Goal: Task Accomplishment & Management: Complete application form

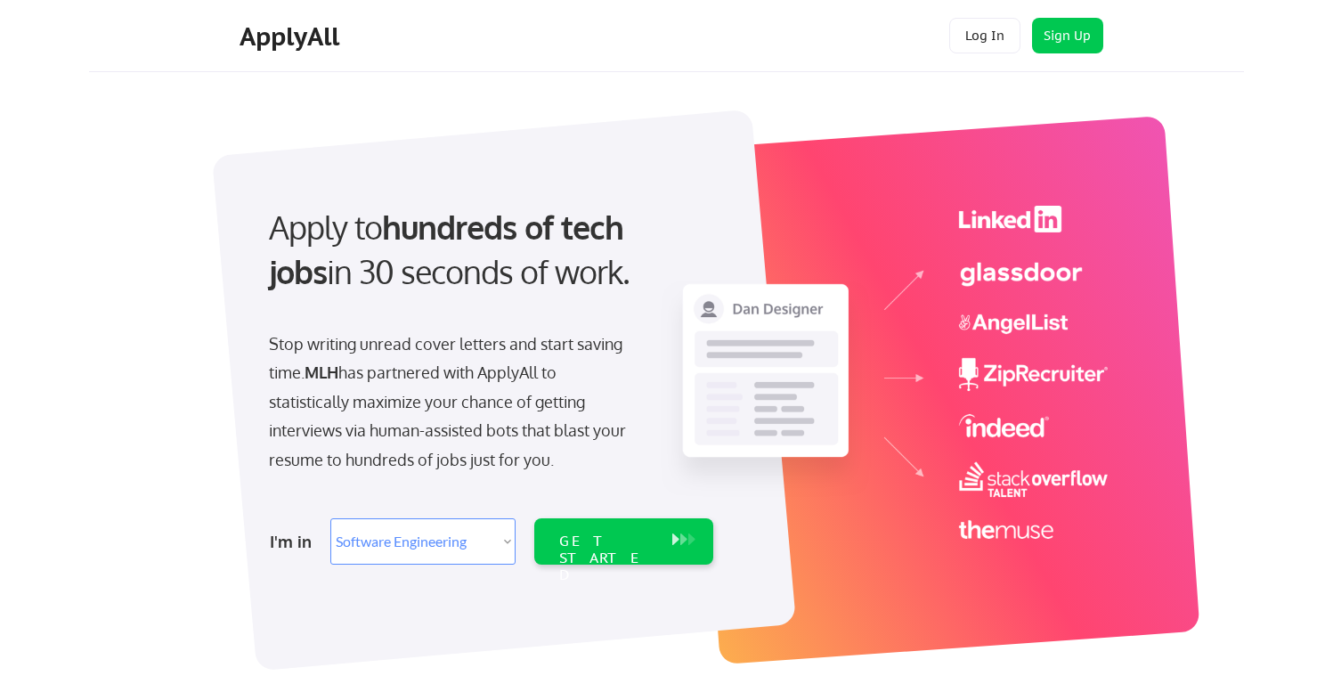
select select ""engineering""
click at [600, 540] on div "GET STARTED" at bounding box center [606, 558] width 95 height 52
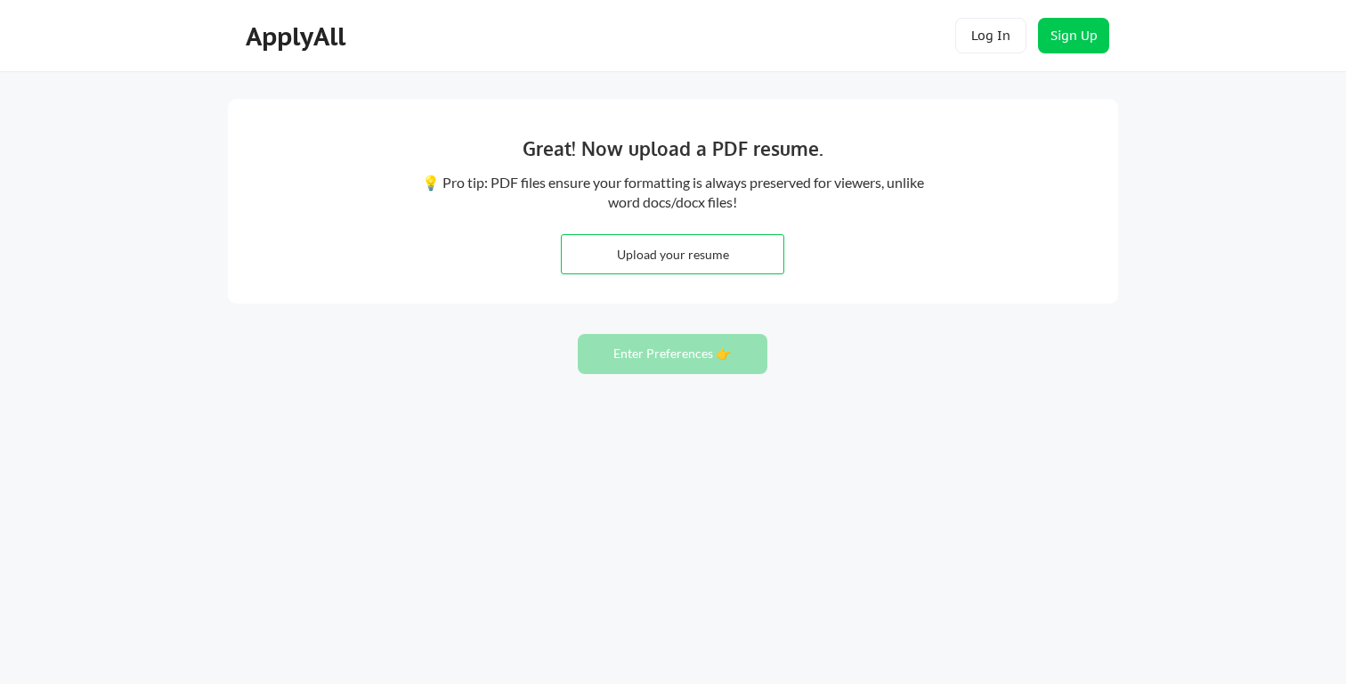
click at [669, 264] on input "file" at bounding box center [673, 254] width 222 height 38
type input "C:\fakepath\Daisha_[PERSON_NAME]_resume.pdf"
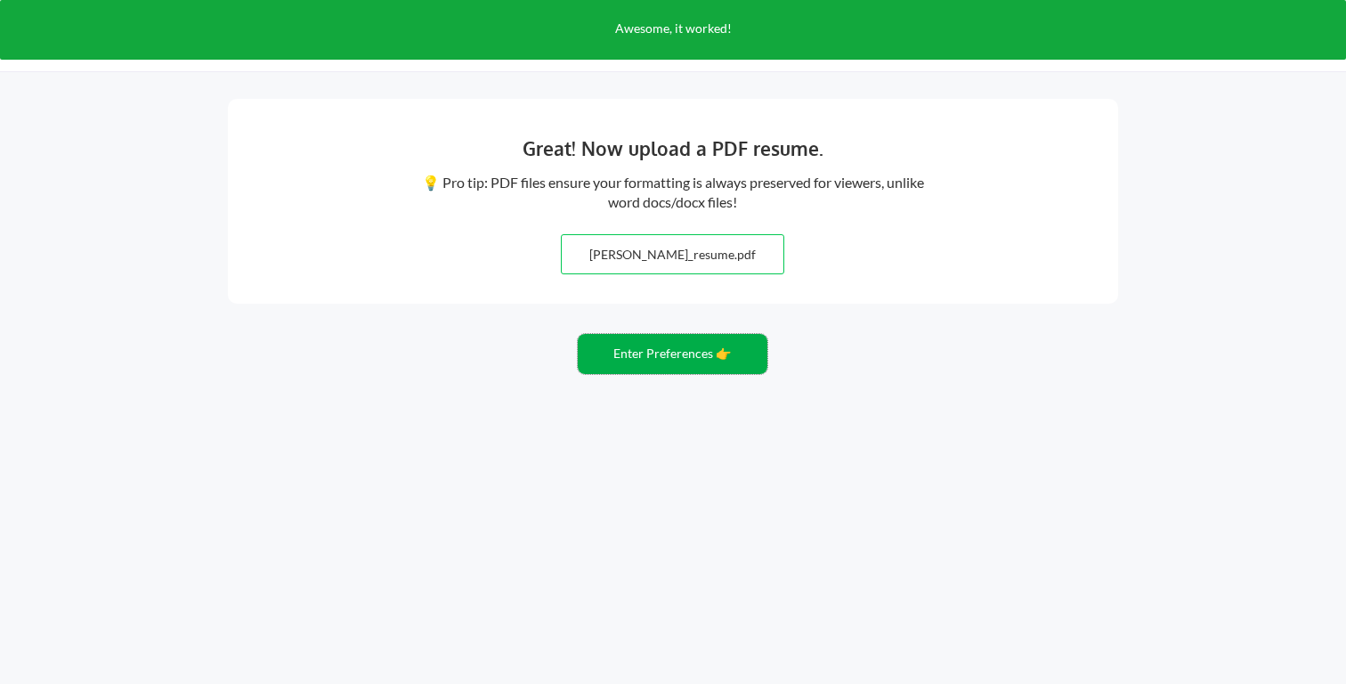
click at [634, 356] on button "Enter Preferences 👉" at bounding box center [673, 354] width 190 height 40
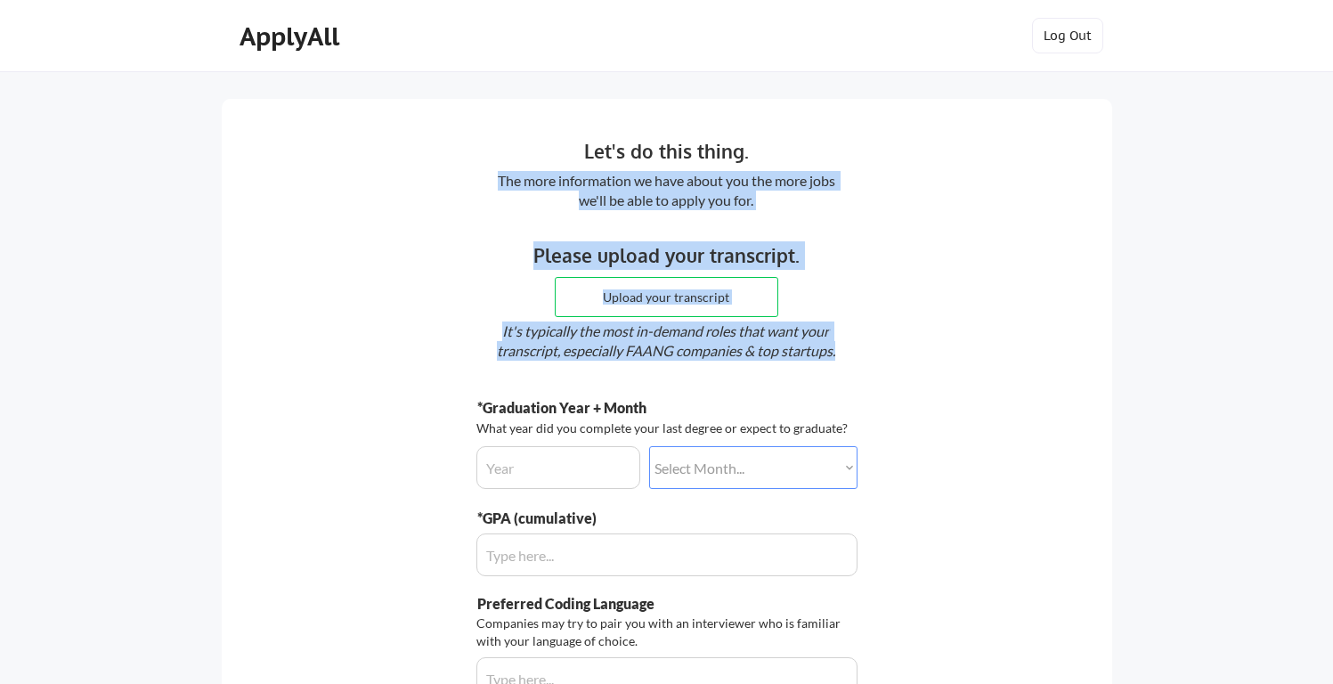
drag, startPoint x: 751, startPoint y: 143, endPoint x: 819, endPoint y: 234, distance: 113.8
click at [818, 234] on div "Let's do this thing. The more information we have about you the more jobs we'll…" at bounding box center [667, 480] width 890 height 763
click at [819, 234] on div "Let's do this thing. The more information we have about you the more jobs we'll…" at bounding box center [667, 480] width 890 height 763
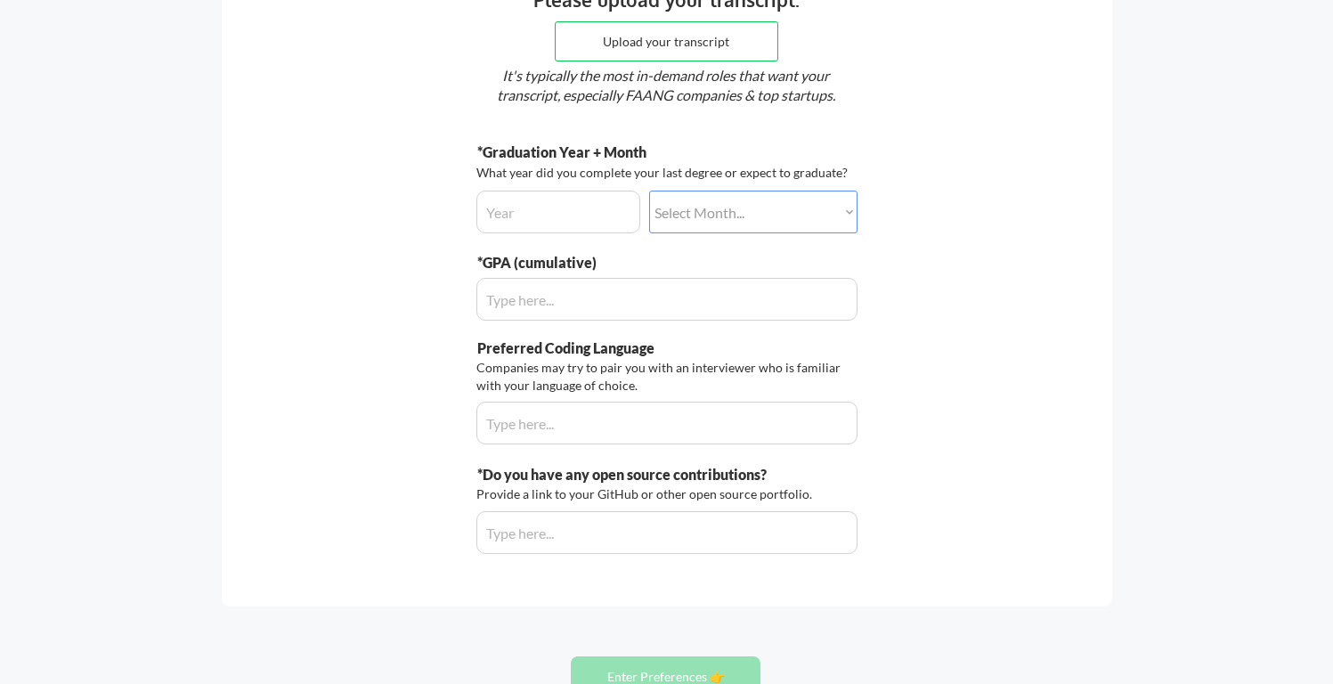
scroll to position [256, 0]
click at [594, 205] on input "input" at bounding box center [558, 211] width 164 height 43
click at [589, 207] on input "input" at bounding box center [558, 211] width 164 height 43
drag, startPoint x: 580, startPoint y: 170, endPoint x: 637, endPoint y: 169, distance: 57.0
click at [637, 169] on div "What year did you complete your last degree or expect to graduate?" at bounding box center [664, 172] width 376 height 18
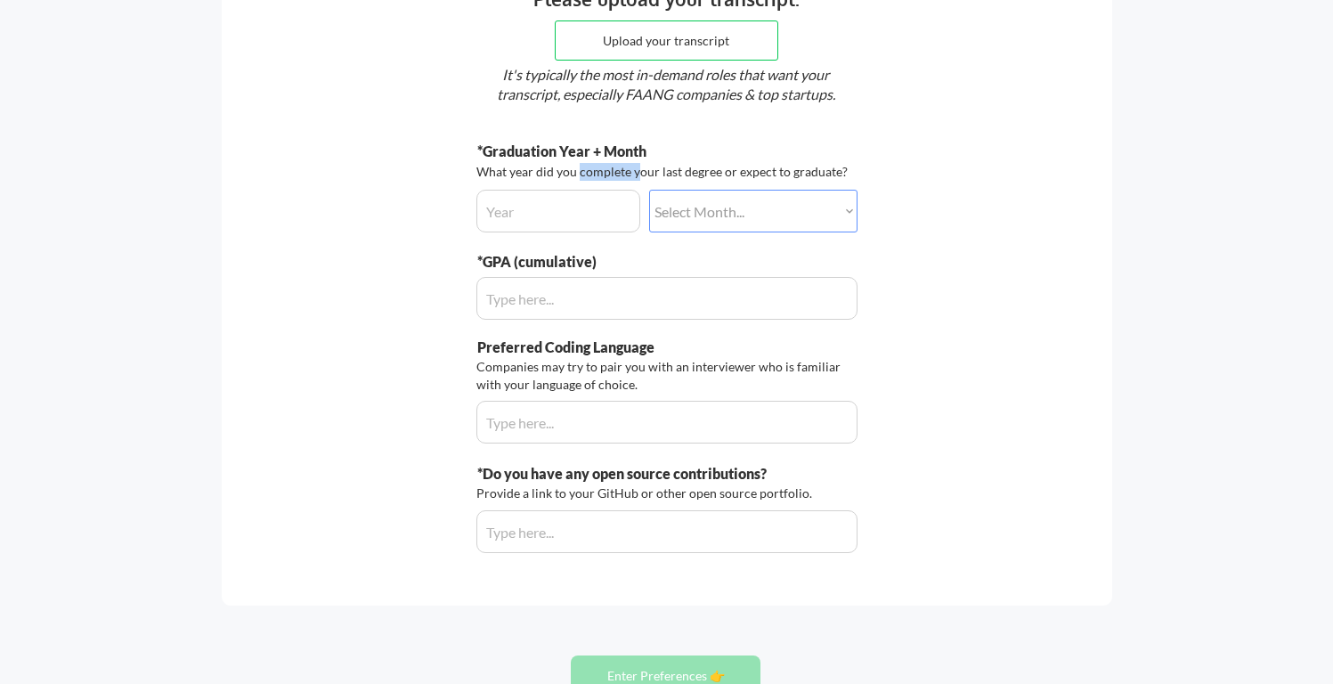
click at [637, 169] on div "What year did you complete your last degree or expect to graduate?" at bounding box center [664, 172] width 376 height 18
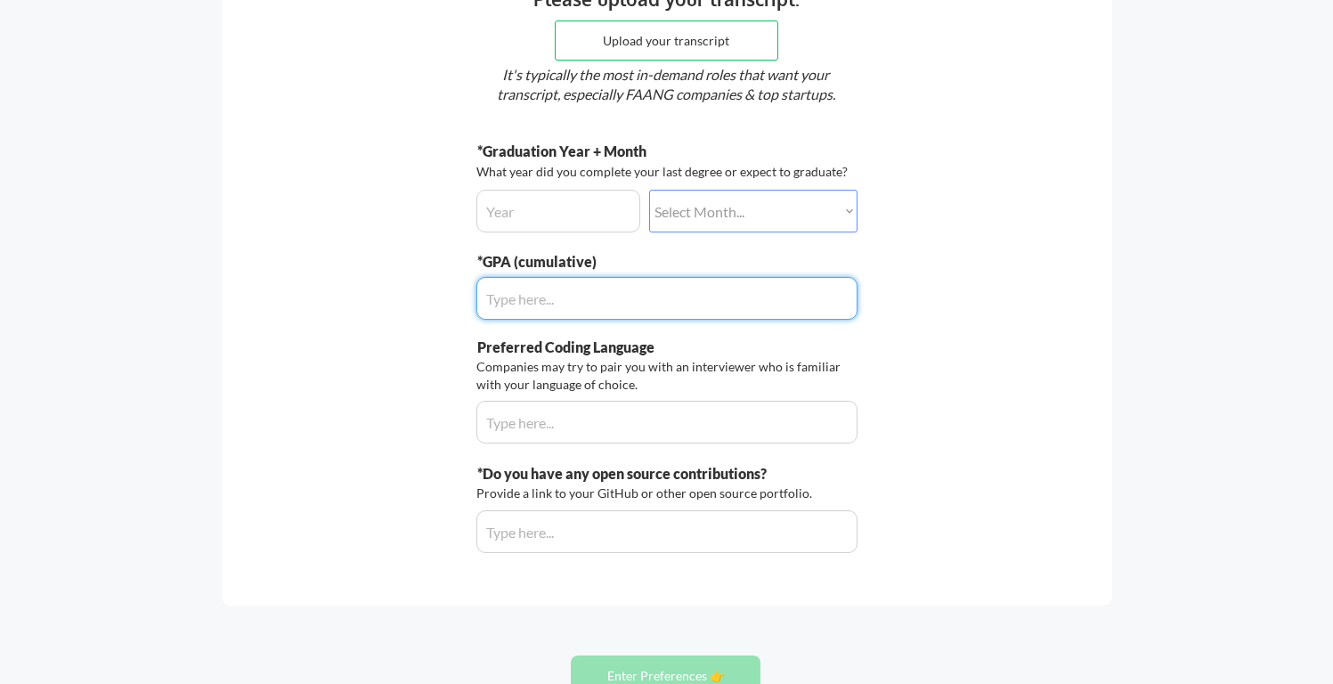
click at [548, 234] on div "*Graduation Year + Month What year did you complete your last degree or expect …" at bounding box center [666, 347] width 381 height 411
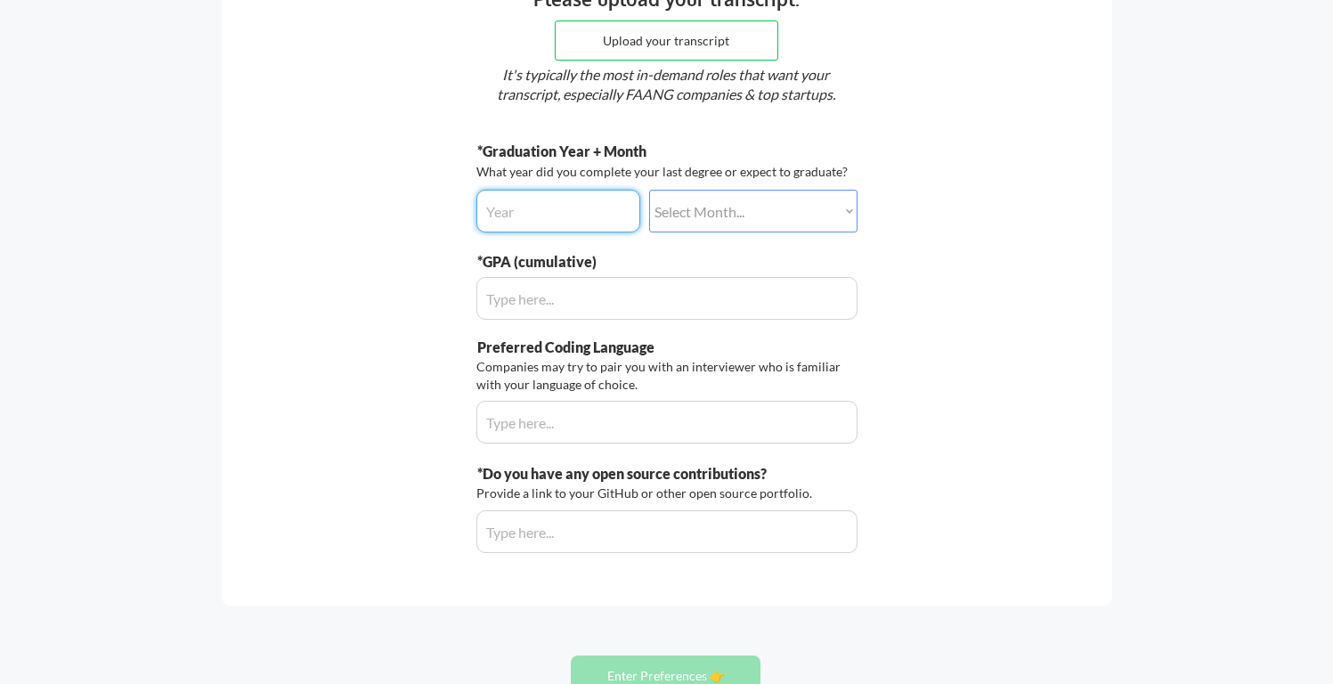
click at [540, 214] on input "input" at bounding box center [558, 211] width 164 height 43
type input "-"
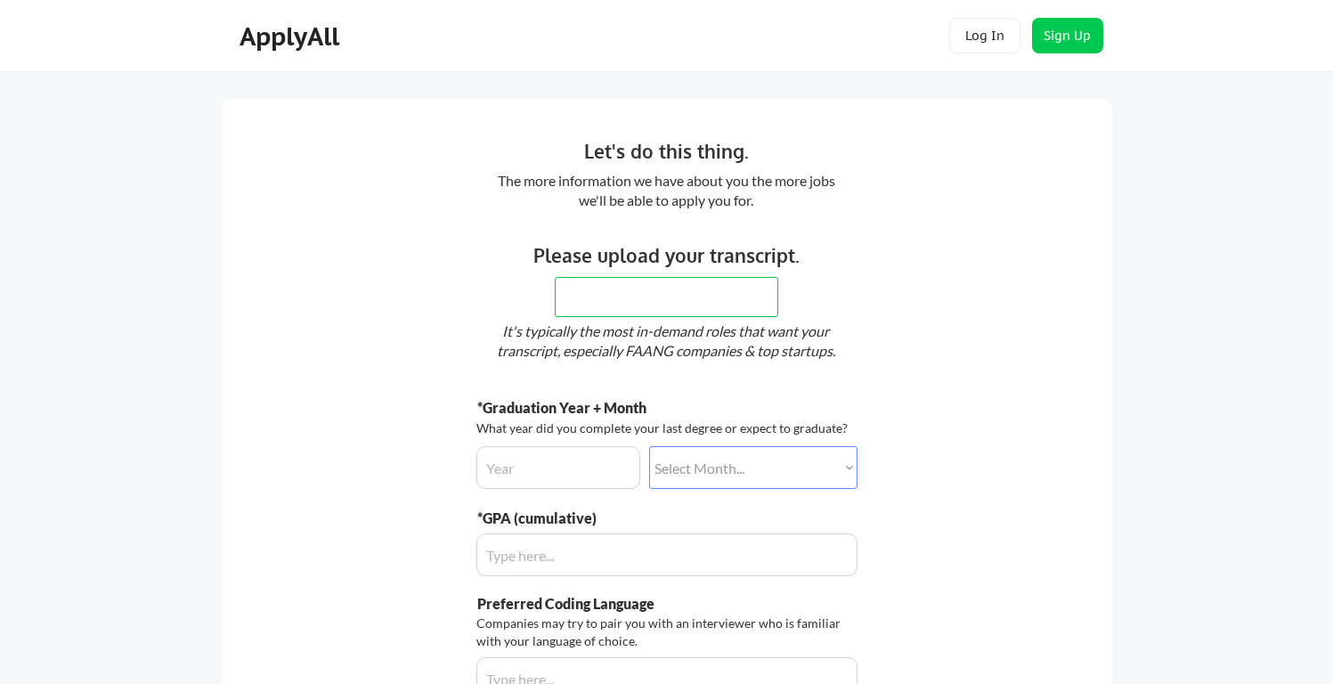
scroll to position [355, 0]
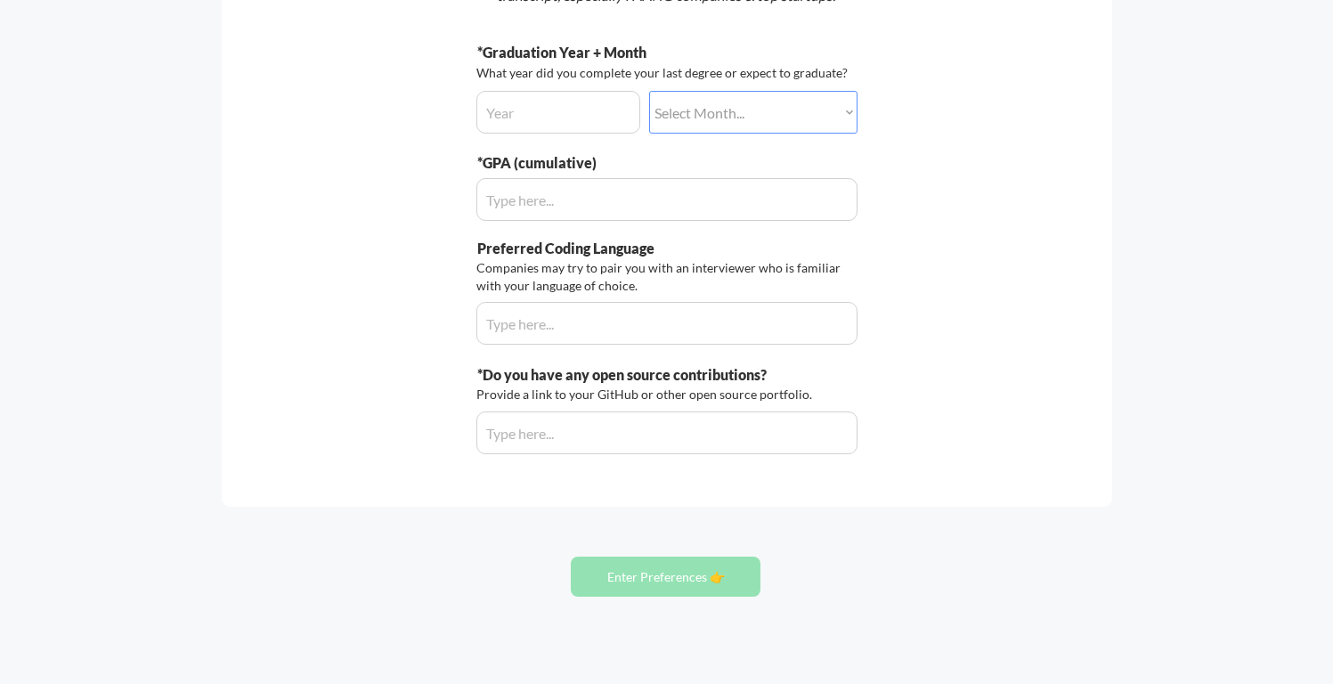
click at [517, 116] on input "input" at bounding box center [558, 112] width 164 height 43
type input "2026"
click at [774, 110] on select "Select Month... January February March April May June July August September Oct…" at bounding box center [753, 112] width 208 height 43
select select ""may""
click at [649, 91] on select "Select Month... January February March April May June July August September Oct…" at bounding box center [753, 112] width 208 height 43
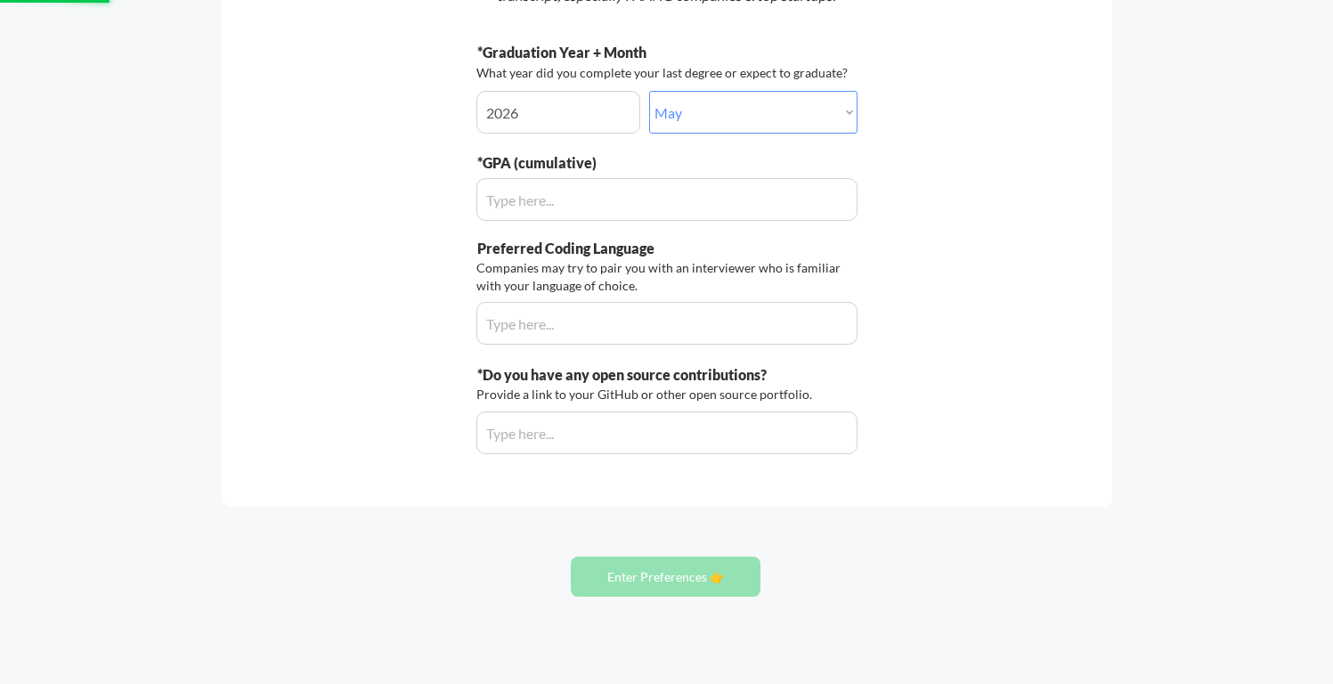
click at [632, 198] on input "input" at bounding box center [666, 199] width 381 height 43
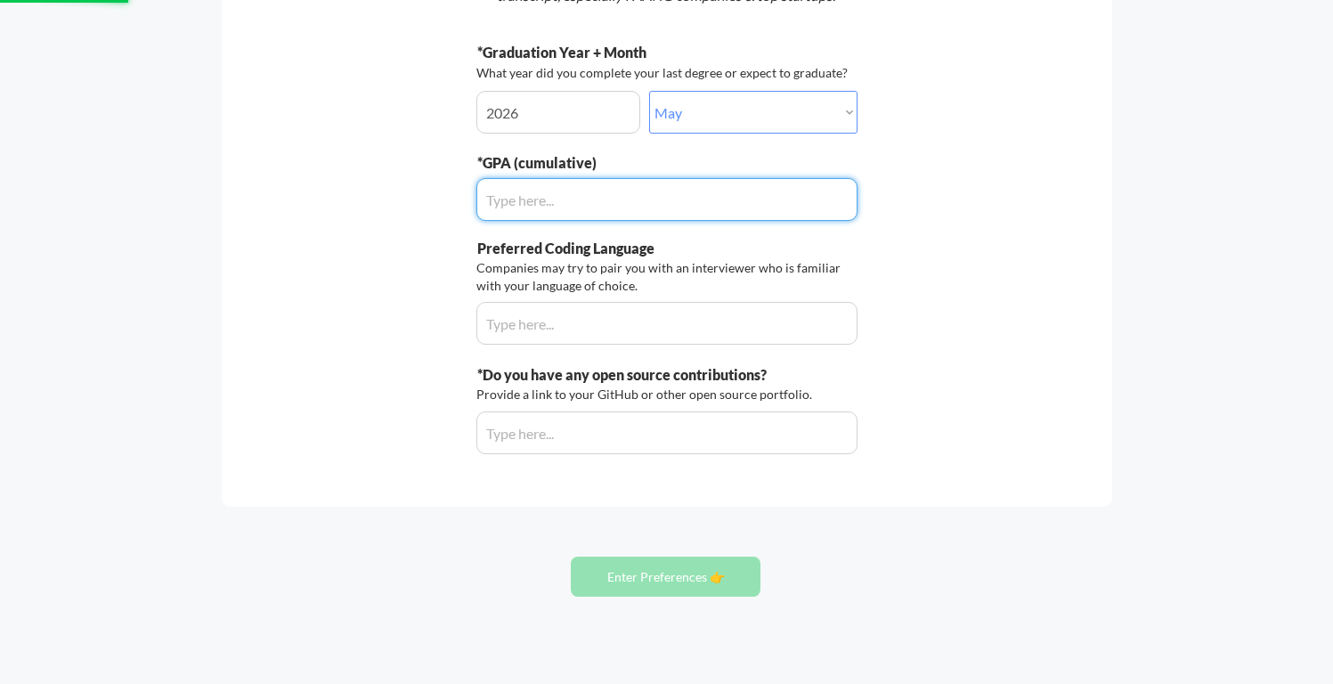
click at [632, 198] on input "input" at bounding box center [666, 199] width 381 height 43
type input "3.6"
click at [637, 319] on input "input" at bounding box center [666, 323] width 381 height 43
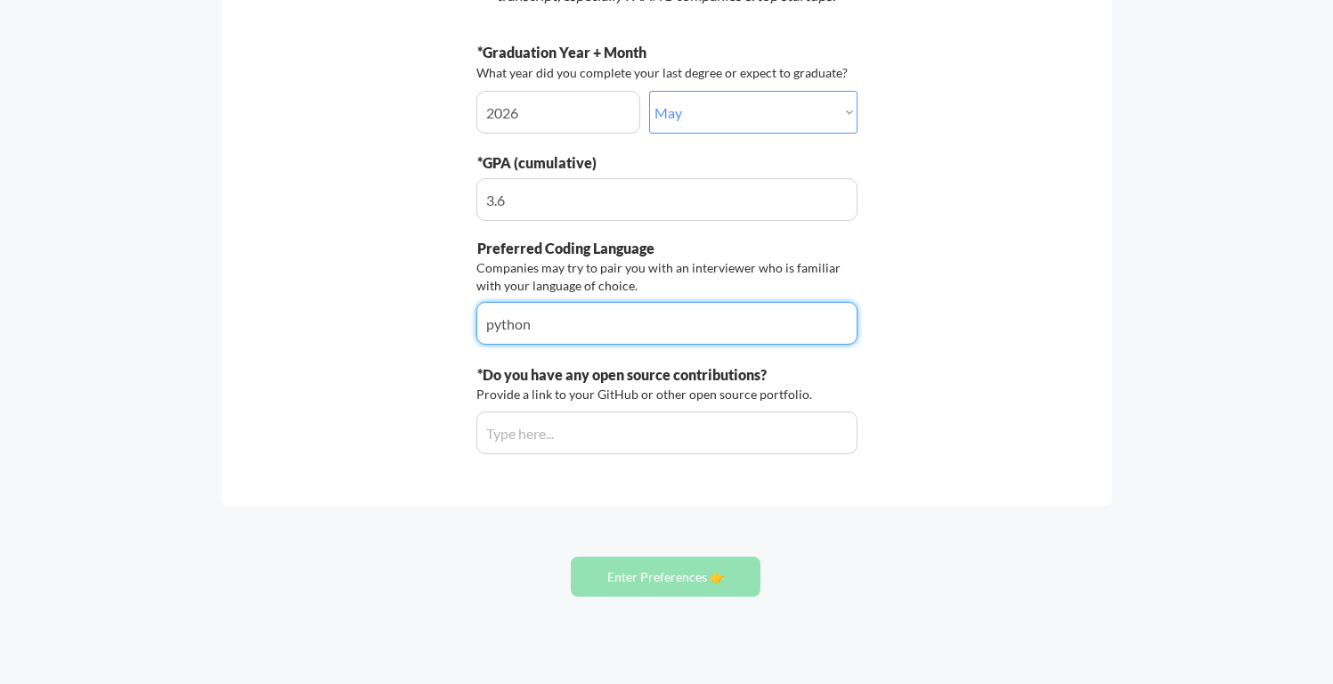
type input "python"
click at [632, 426] on input "input" at bounding box center [666, 432] width 381 height 43
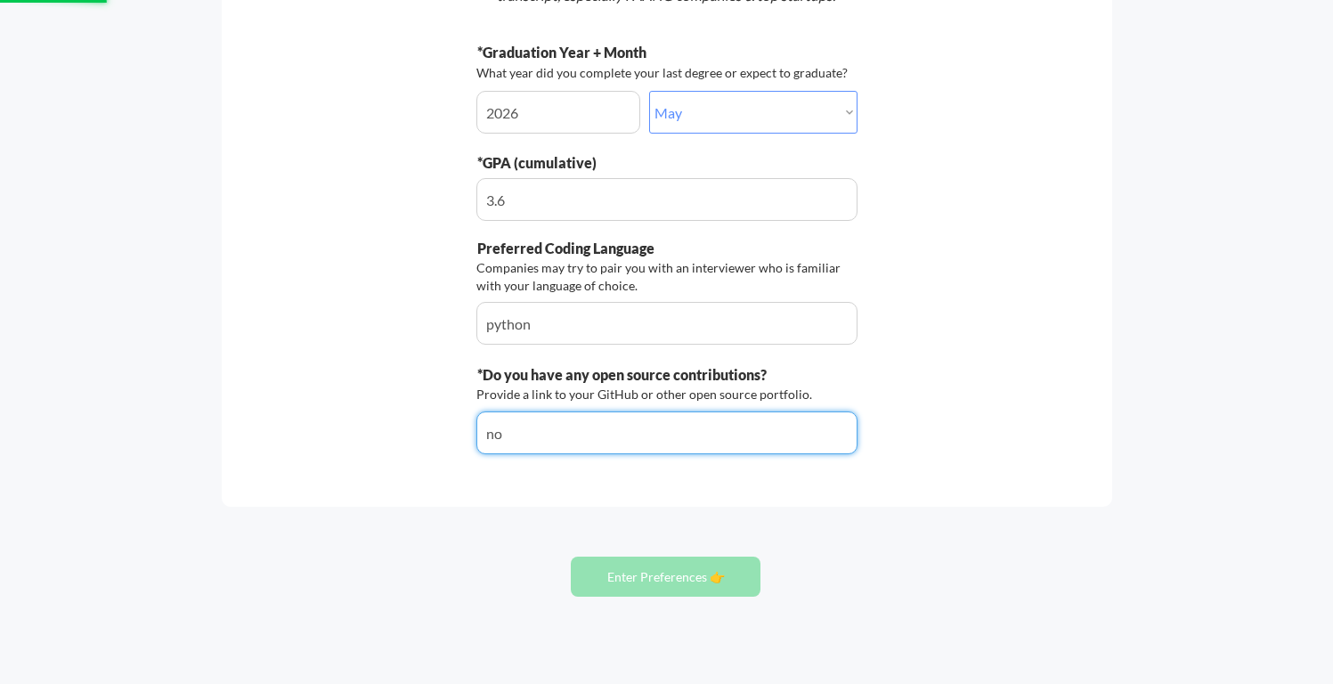
type input "no"
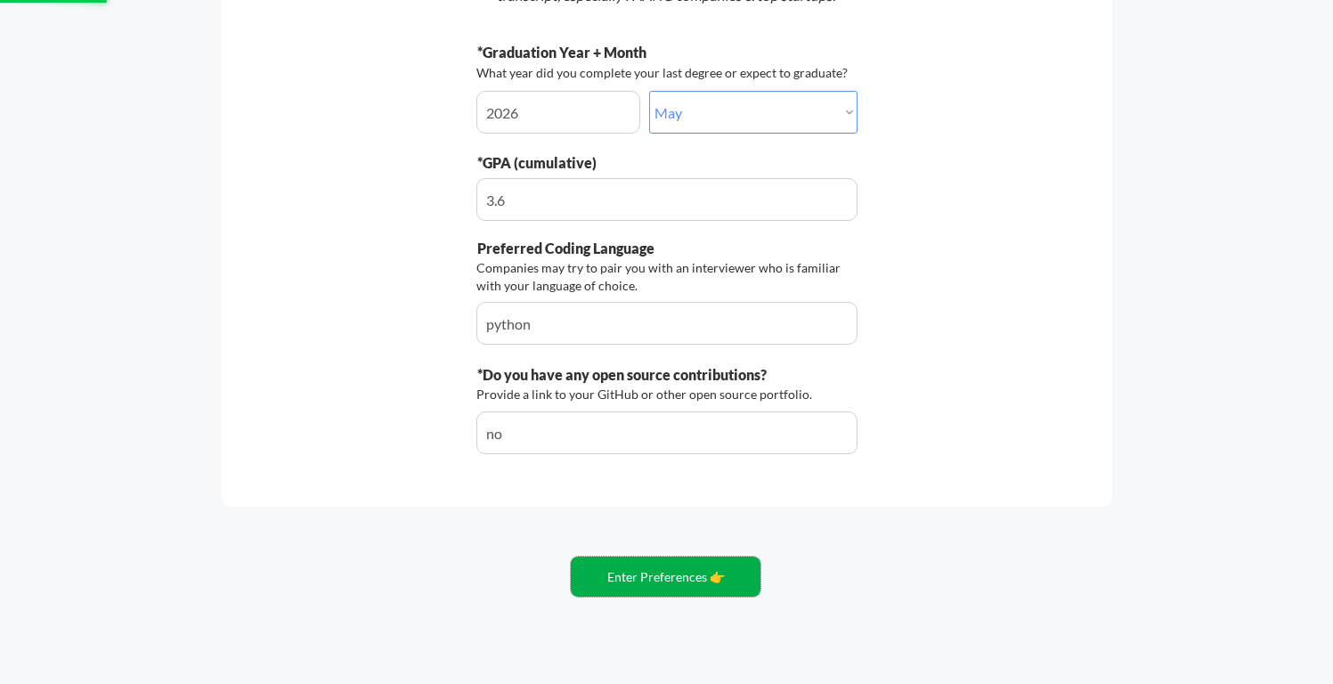
click at [666, 579] on button "Enter Preferences 👉" at bounding box center [666, 577] width 190 height 40
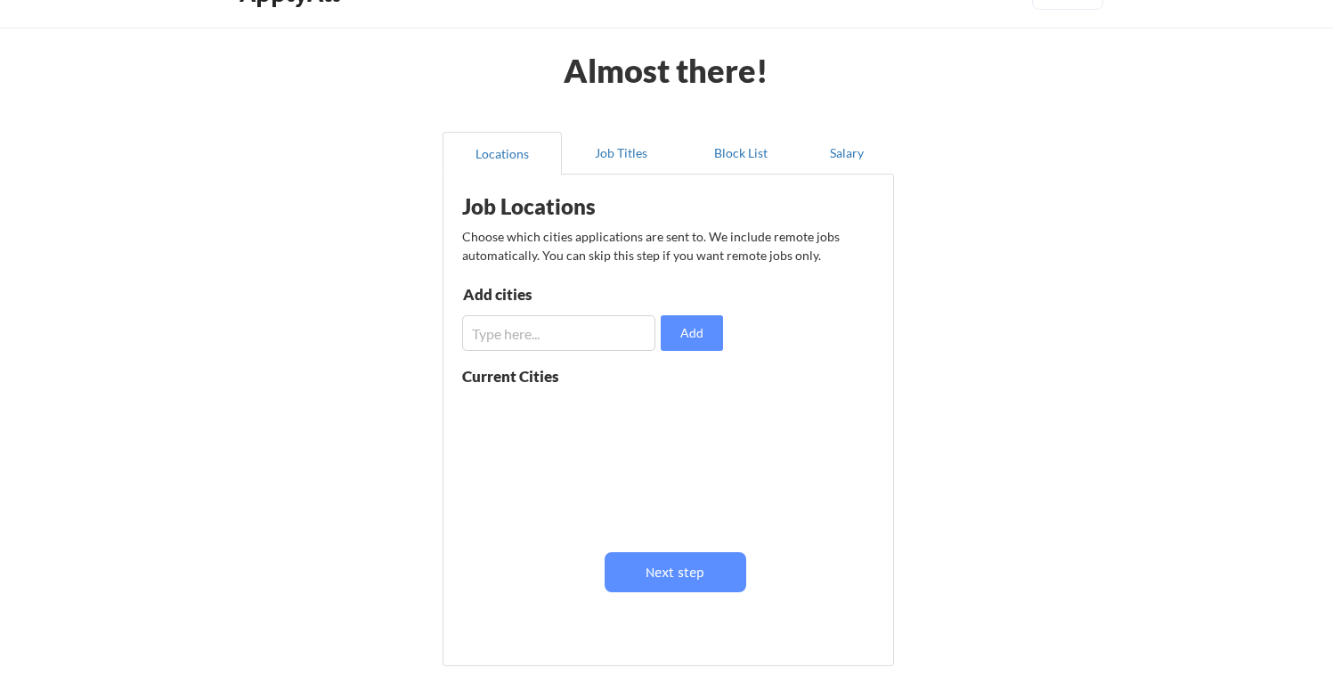
scroll to position [48, 0]
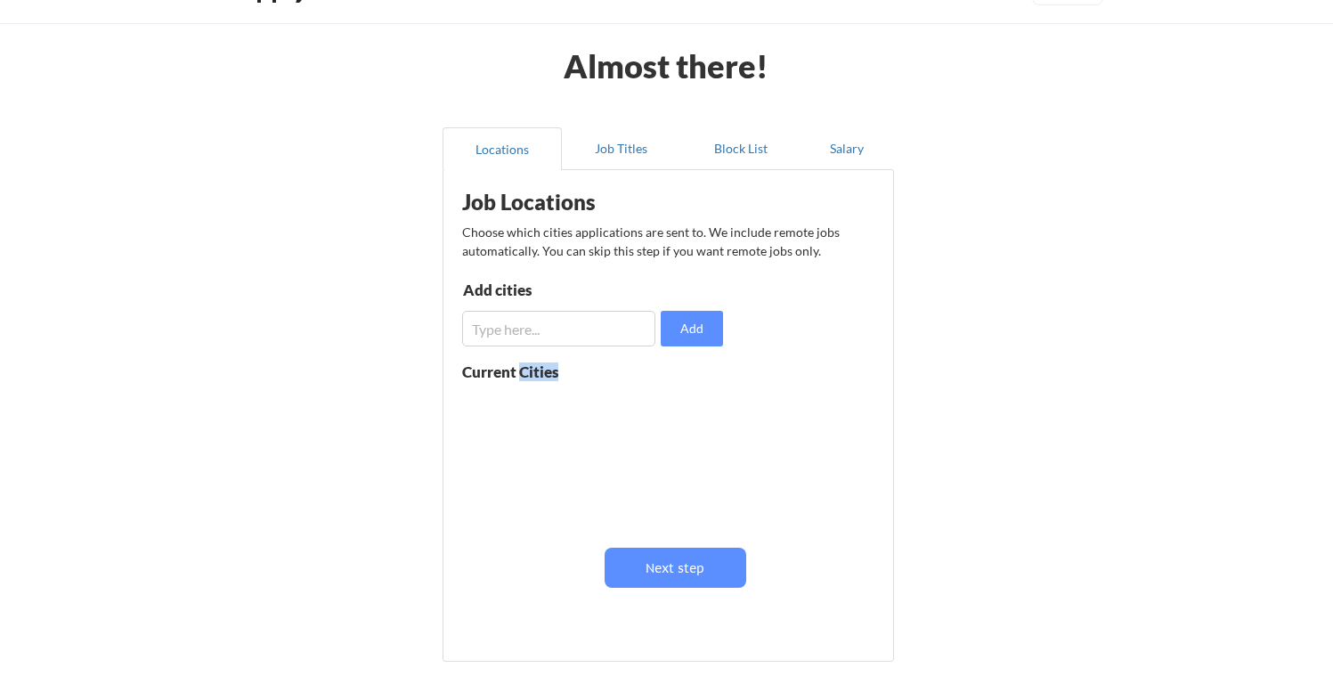
drag, startPoint x: 546, startPoint y: 387, endPoint x: 525, endPoint y: 378, distance: 22.7
click at [522, 378] on div "Current Cities" at bounding box center [592, 452] width 261 height 177
click at [525, 378] on div "Current Cities" at bounding box center [529, 371] width 135 height 15
click at [405, 304] on div "Almost there! Locations Job Titles Block List Salary Job Locations Choose which…" at bounding box center [666, 388] width 1333 height 873
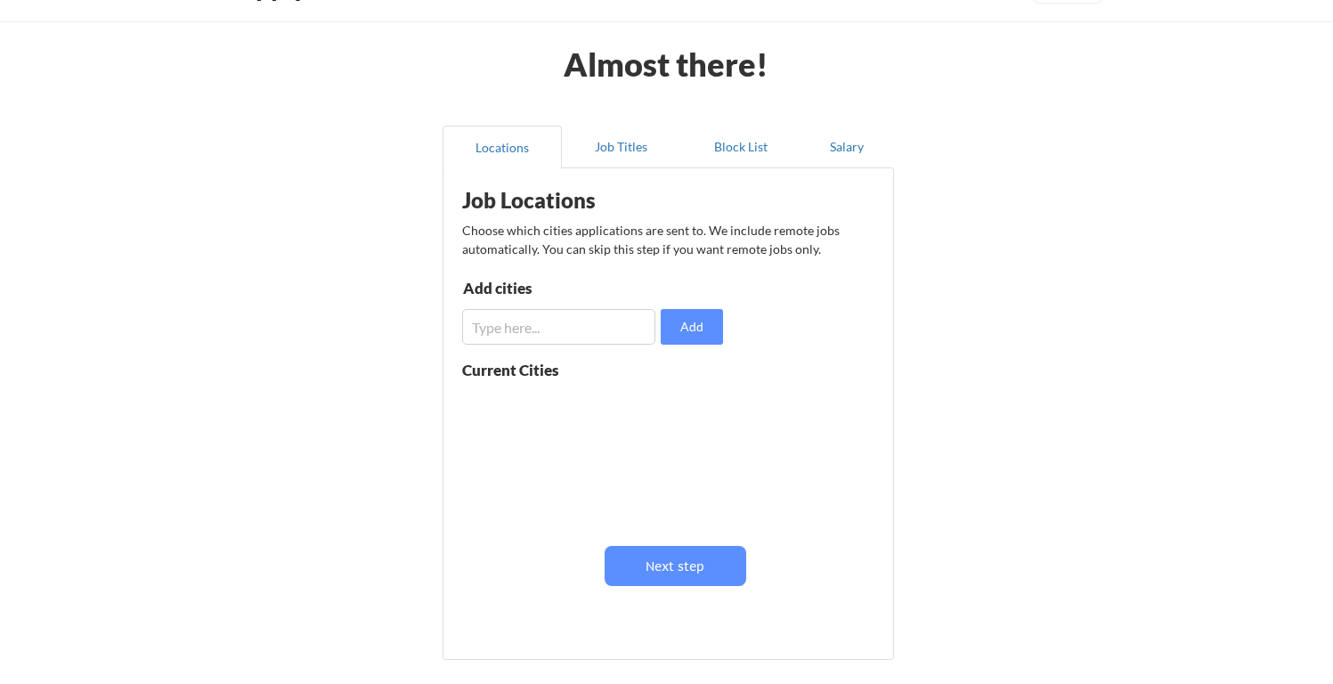
scroll to position [53, 0]
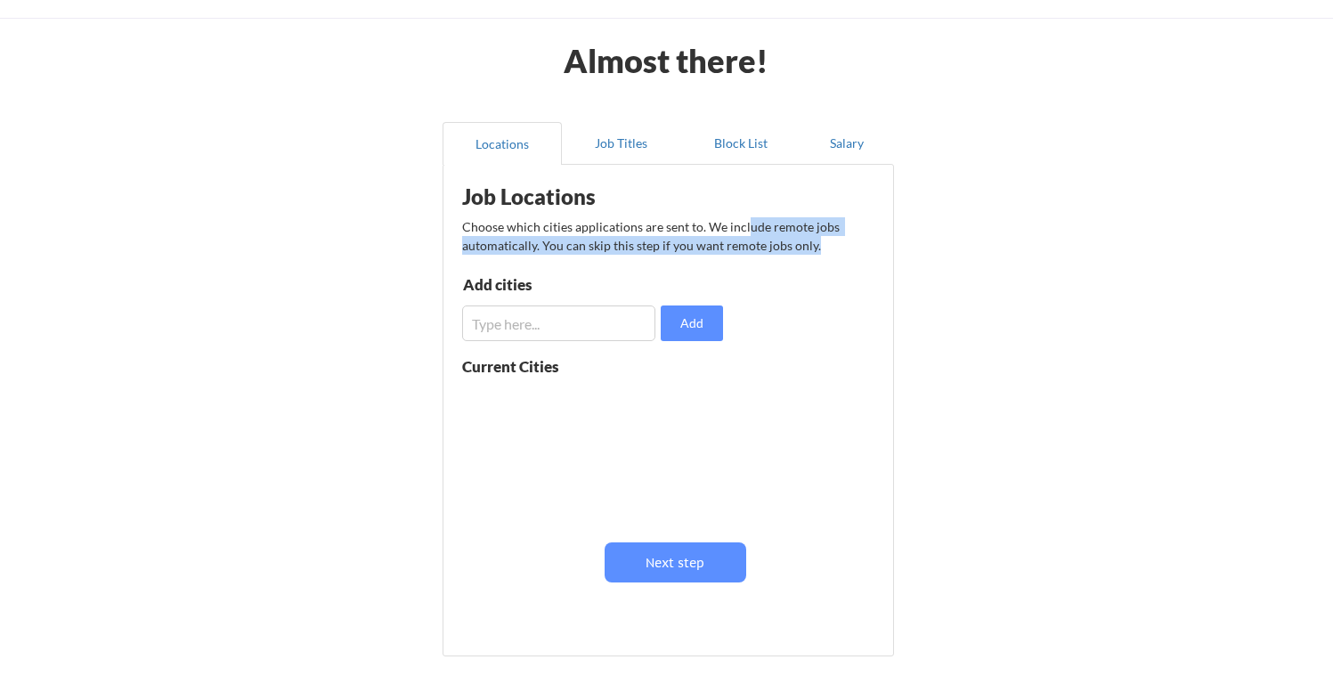
drag, startPoint x: 751, startPoint y: 235, endPoint x: 819, endPoint y: 249, distance: 70.0
click at [819, 249] on div "Choose which cities applications are sent to. We include remote jobs automatica…" at bounding box center [667, 235] width 410 height 37
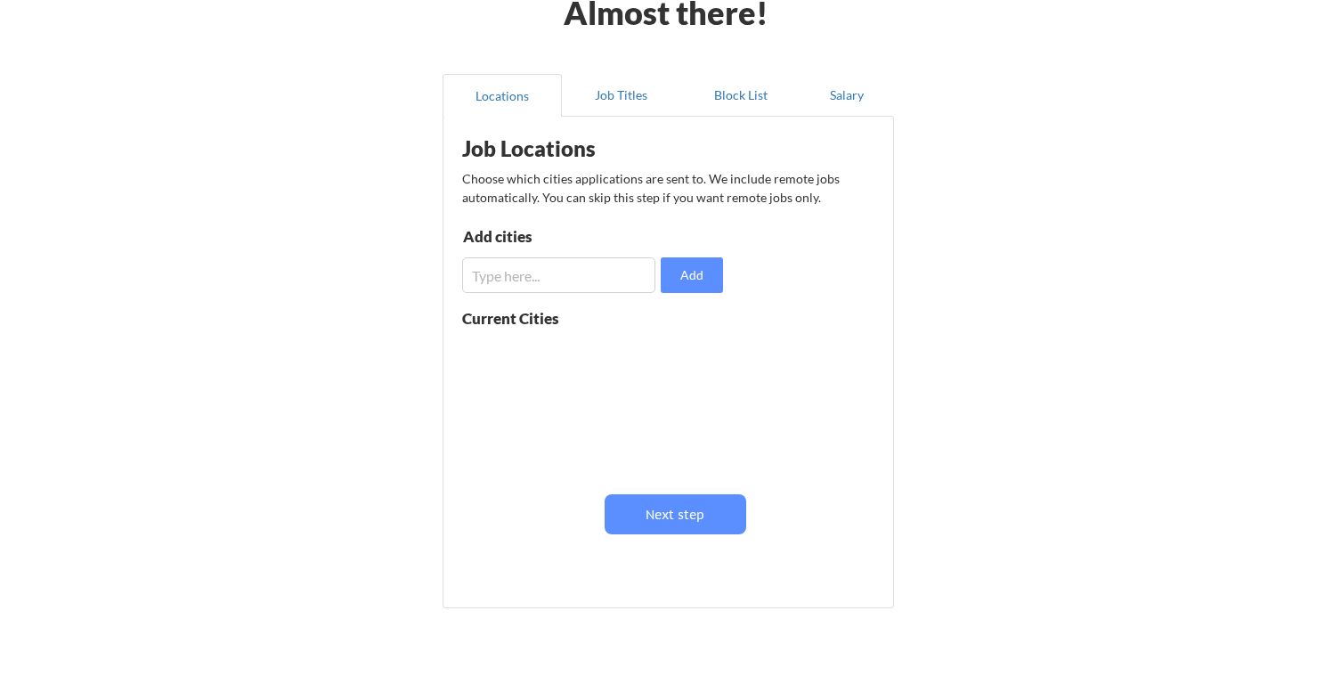
scroll to position [87, 0]
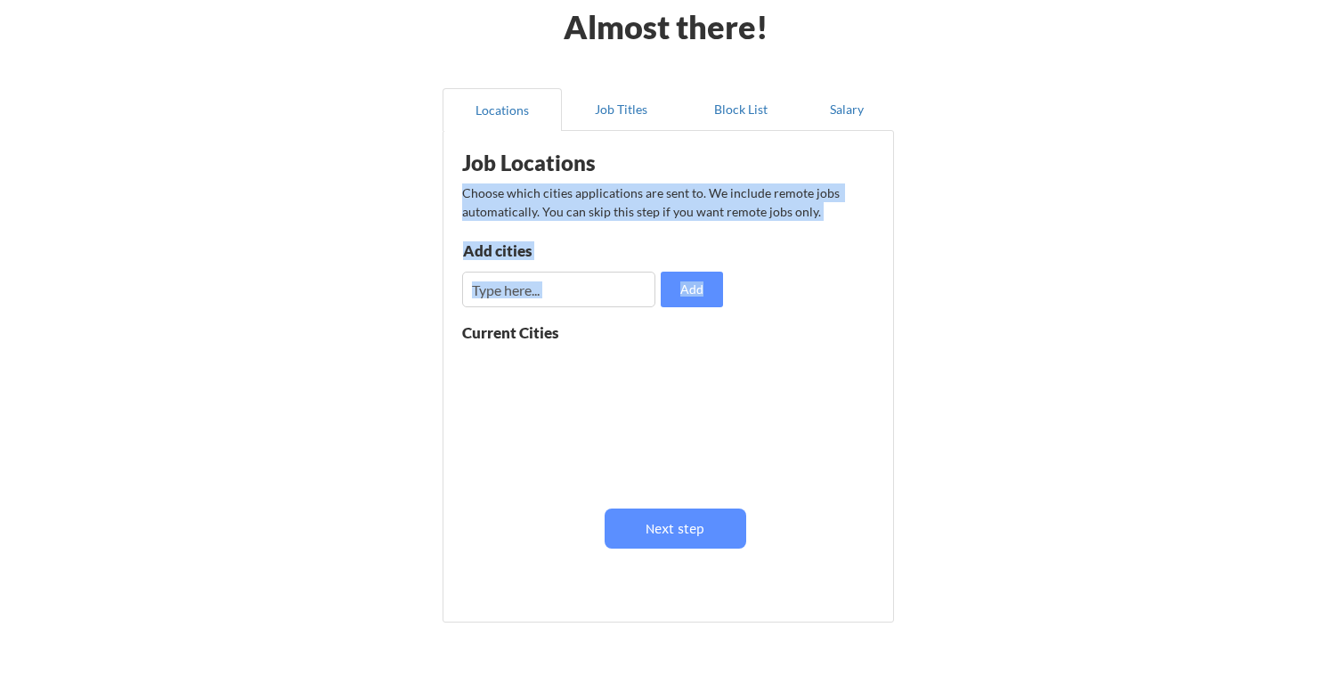
drag, startPoint x: 821, startPoint y: 253, endPoint x: 773, endPoint y: 179, distance: 88.2
click at [773, 179] on div "Job Locations Choose which cities applications are sent to. We include remote j…" at bounding box center [671, 370] width 439 height 460
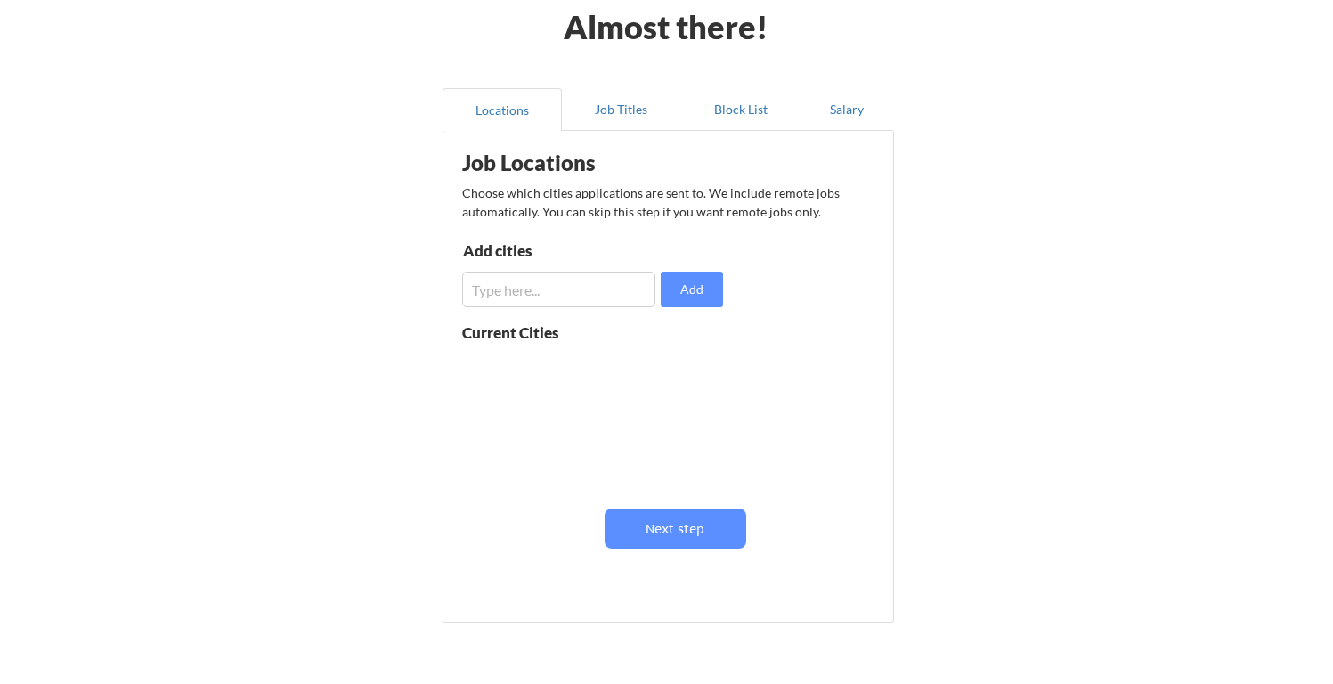
scroll to position [0, 0]
drag, startPoint x: 486, startPoint y: 348, endPoint x: 539, endPoint y: 337, distance: 53.8
click at [538, 337] on div "Current Cities" at bounding box center [592, 413] width 261 height 177
click at [537, 337] on div "Current Cities" at bounding box center [529, 332] width 135 height 15
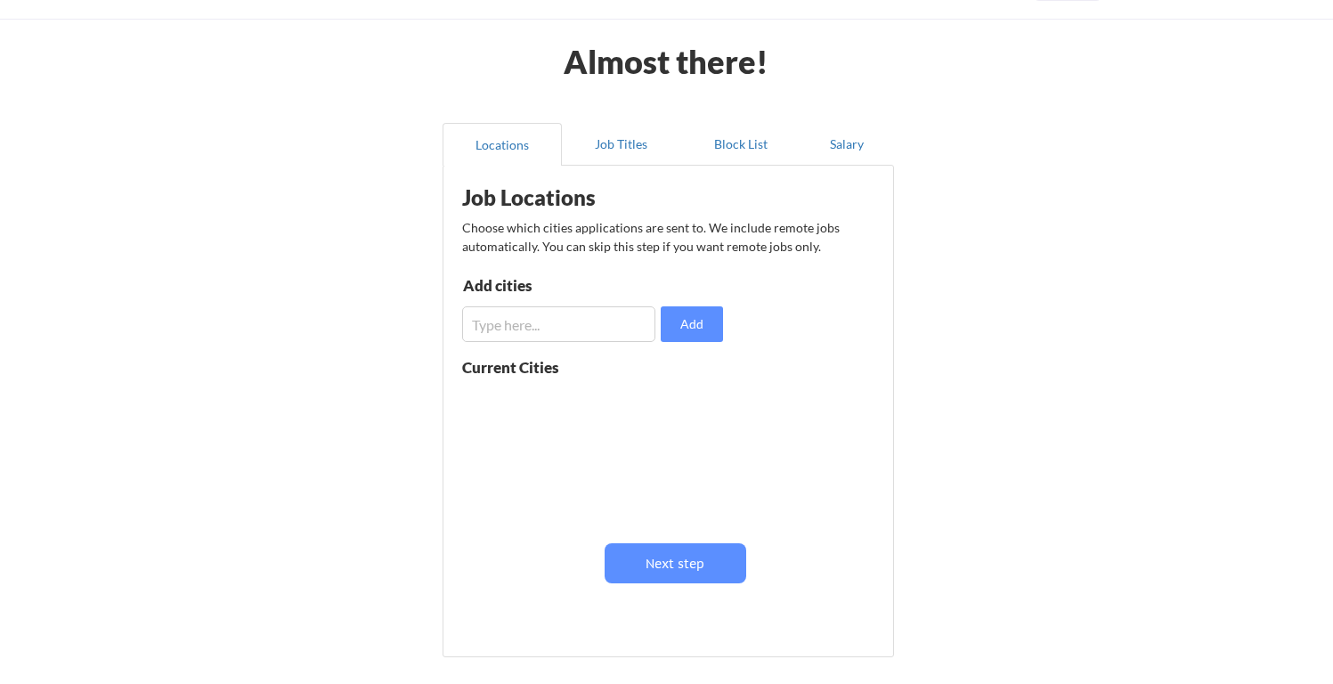
scroll to position [61, 0]
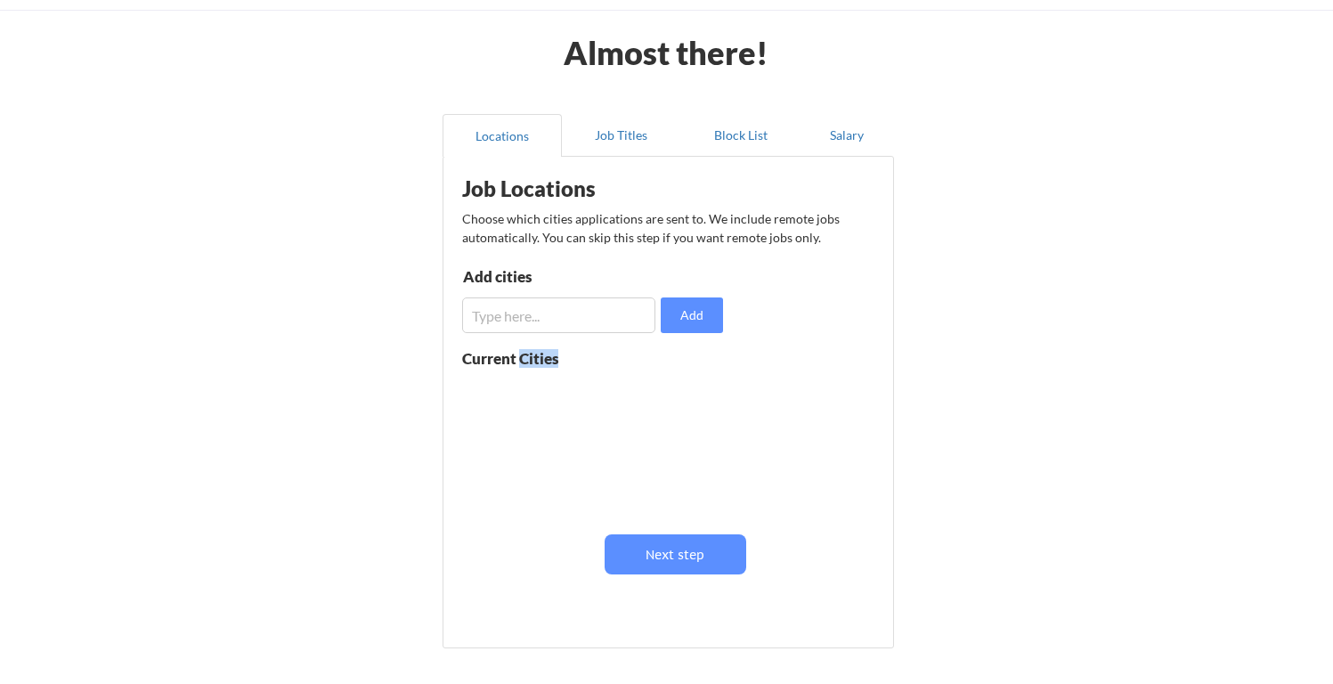
drag, startPoint x: 518, startPoint y: 356, endPoint x: 589, endPoint y: 387, distance: 76.9
click at [589, 387] on div "Current Cities" at bounding box center [592, 439] width 261 height 177
click at [589, 387] on div at bounding box center [574, 445] width 224 height 141
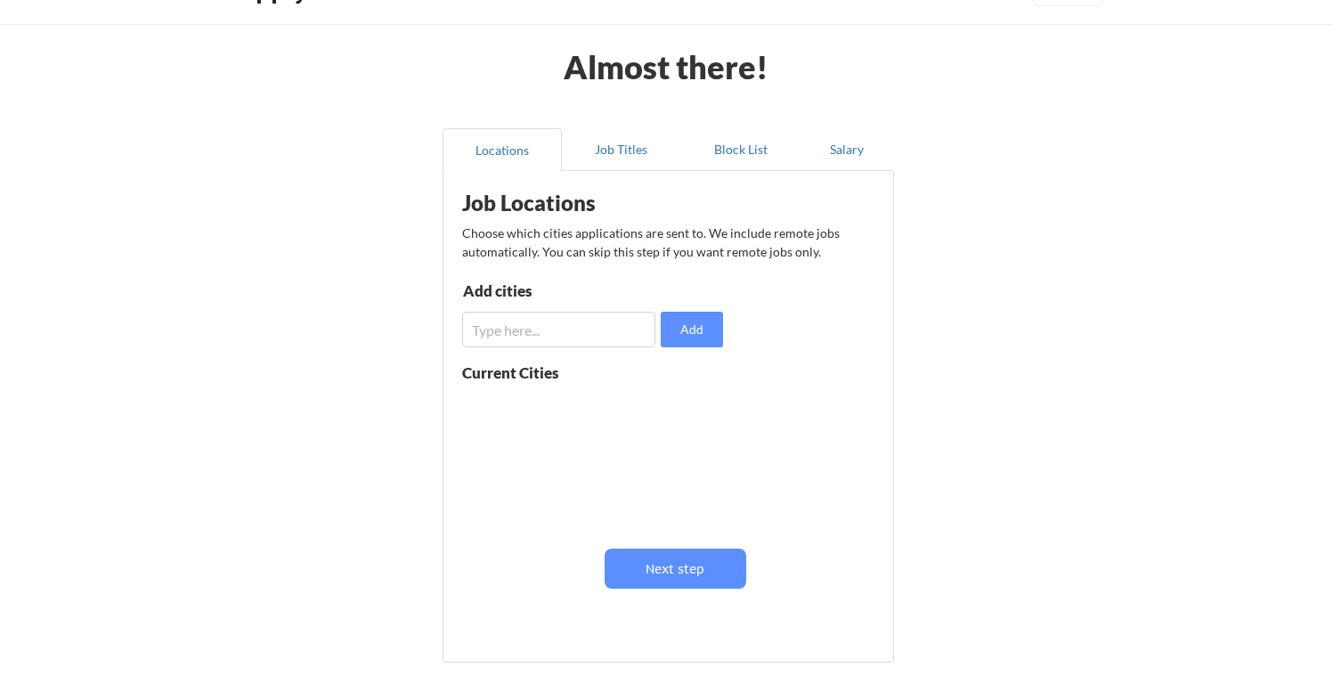
scroll to position [58, 0]
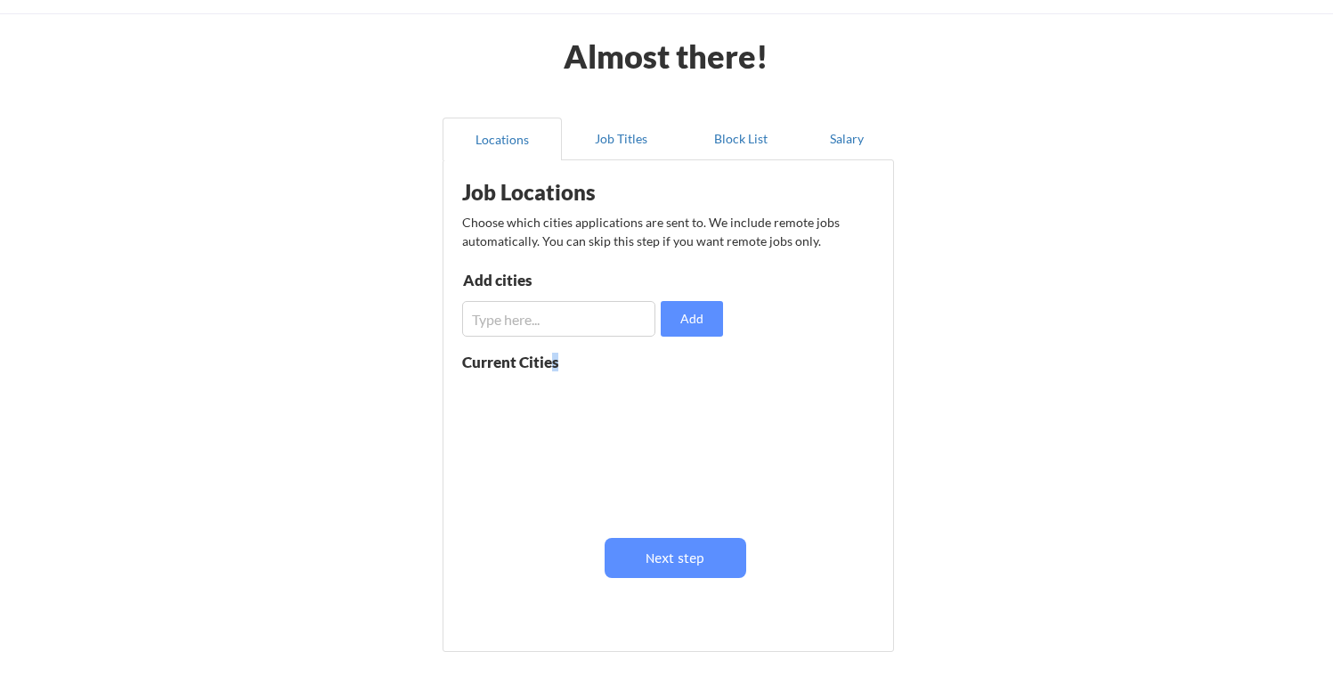
drag, startPoint x: 552, startPoint y: 352, endPoint x: 554, endPoint y: 370, distance: 18.8
click at [554, 370] on div "Current Cities" at bounding box center [529, 361] width 135 height 15
click at [568, 296] on div "Add cities Add" at bounding box center [595, 304] width 266 height 64
click at [580, 382] on div at bounding box center [574, 448] width 224 height 141
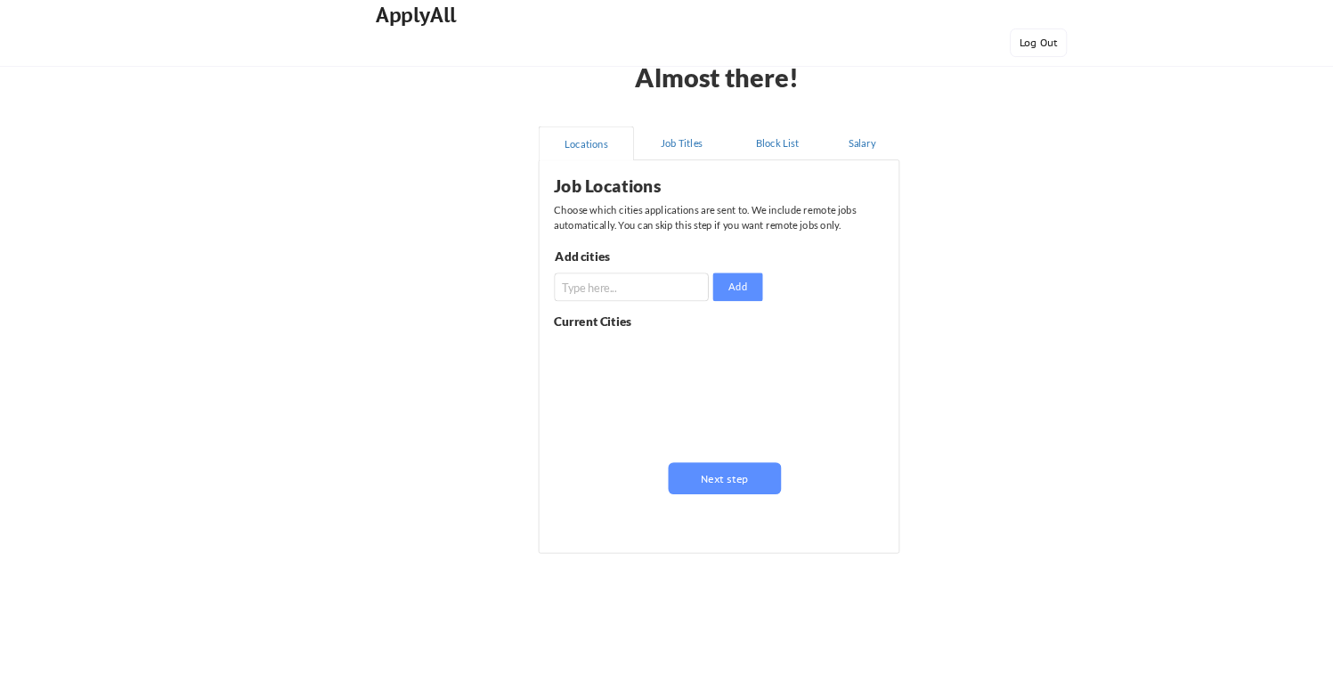
scroll to position [0, 0]
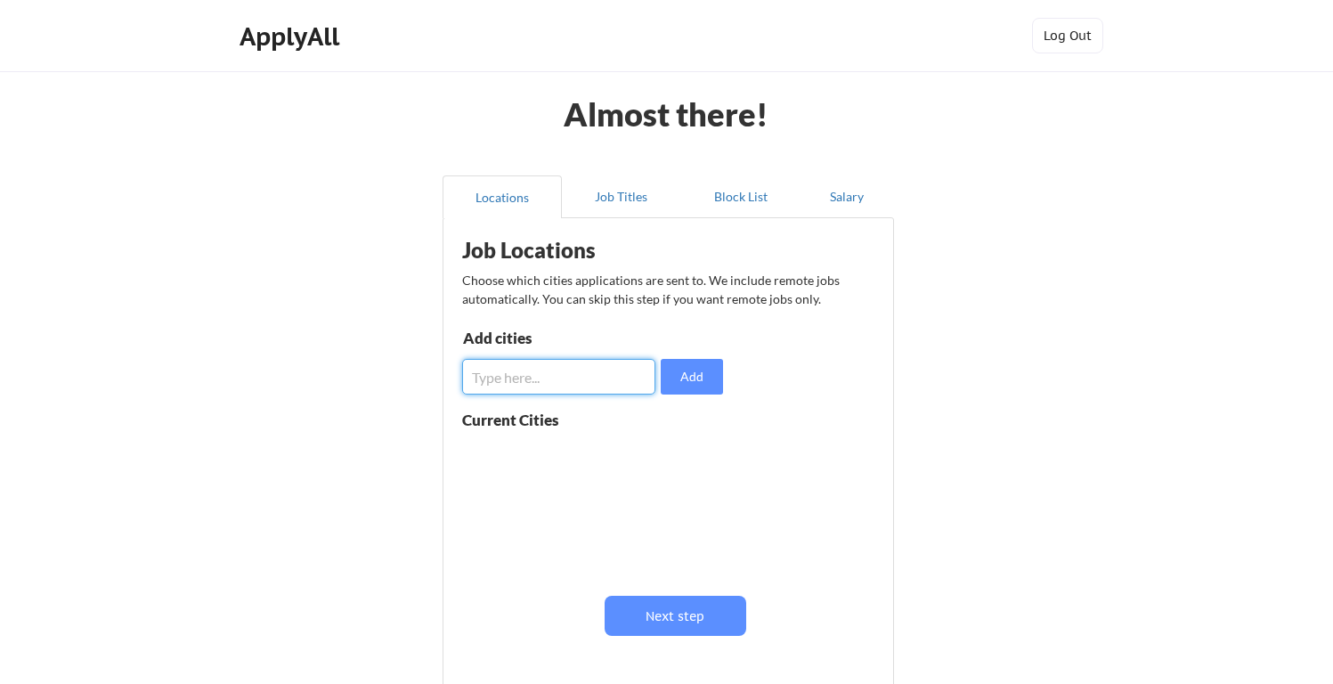
click at [580, 382] on input "input" at bounding box center [558, 377] width 193 height 36
drag, startPoint x: 582, startPoint y: 454, endPoint x: 667, endPoint y: 481, distance: 88.7
click at [664, 482] on div at bounding box center [574, 506] width 224 height 141
click at [667, 481] on div at bounding box center [574, 506] width 224 height 141
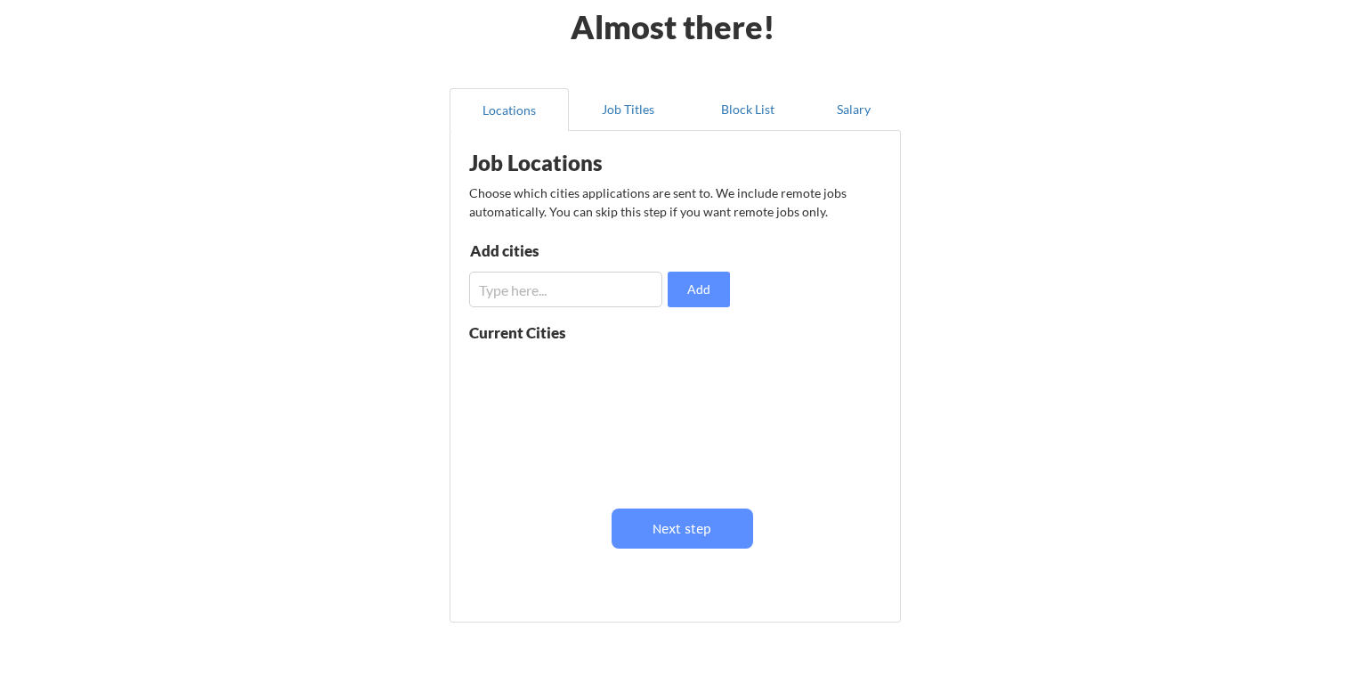
scroll to position [79, 0]
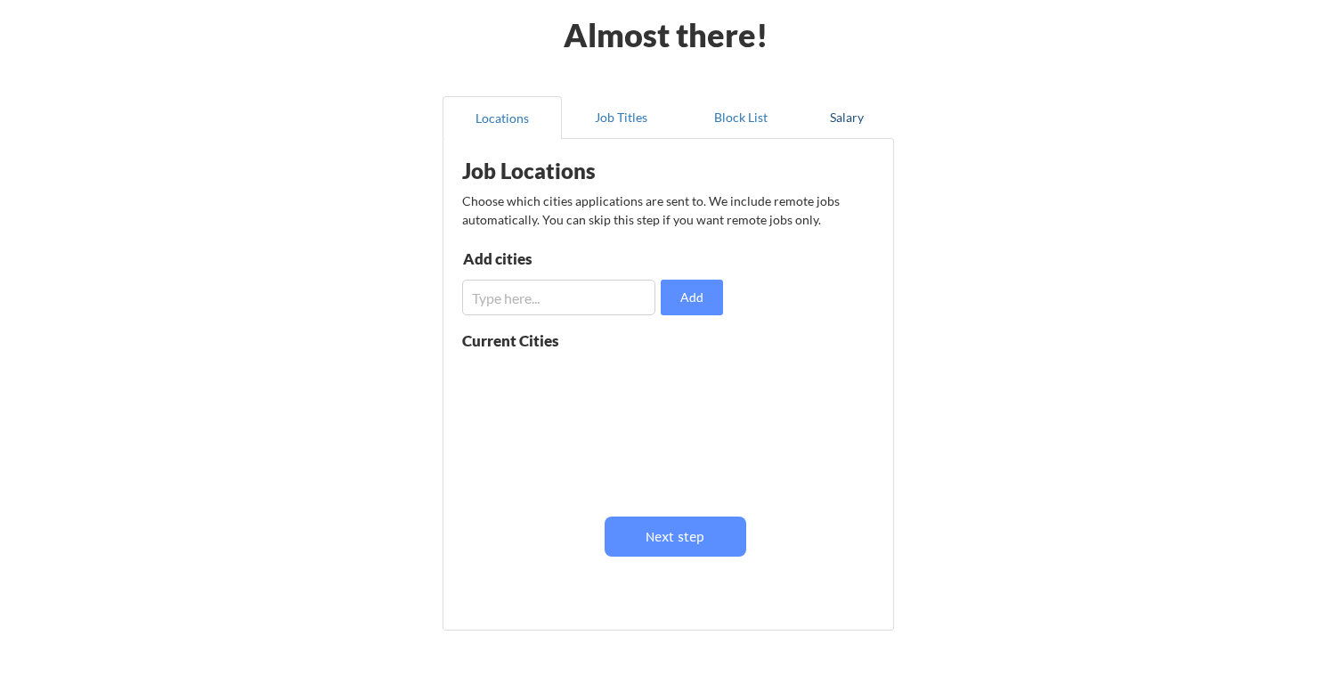
click at [849, 118] on button "Salary" at bounding box center [846, 117] width 93 height 43
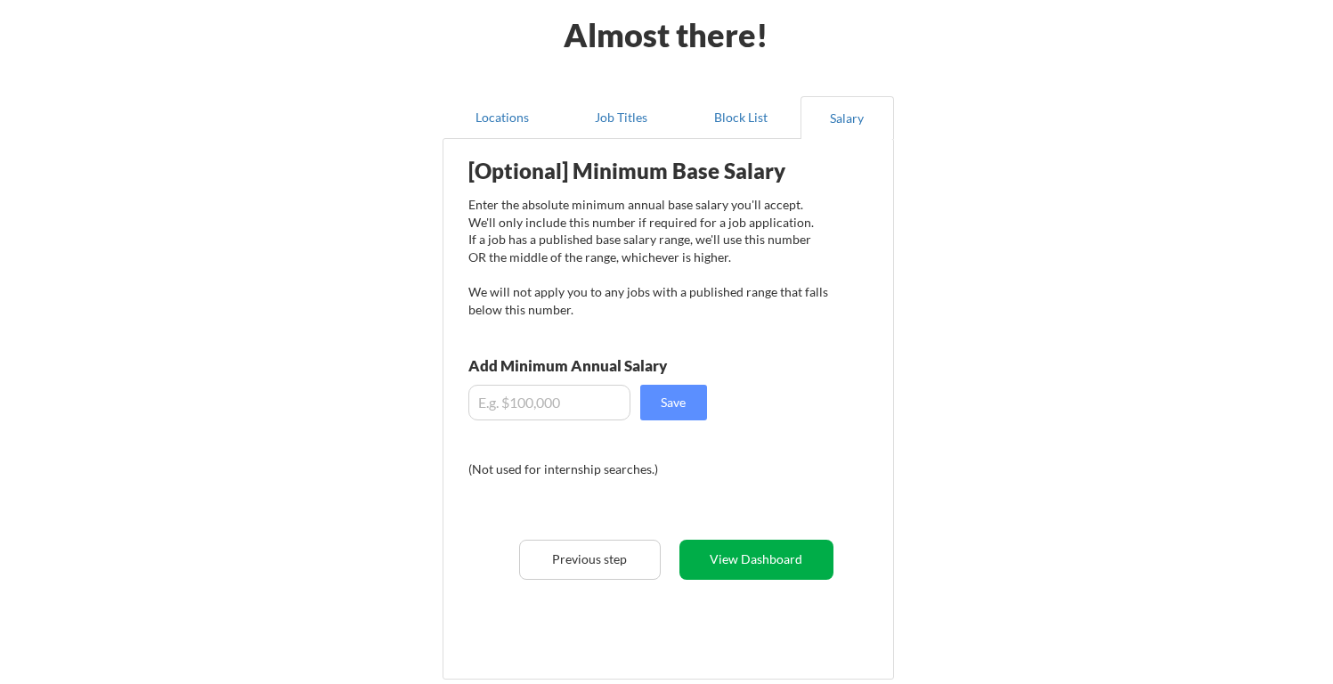
click at [735, 564] on button "View Dashboard" at bounding box center [756, 560] width 154 height 40
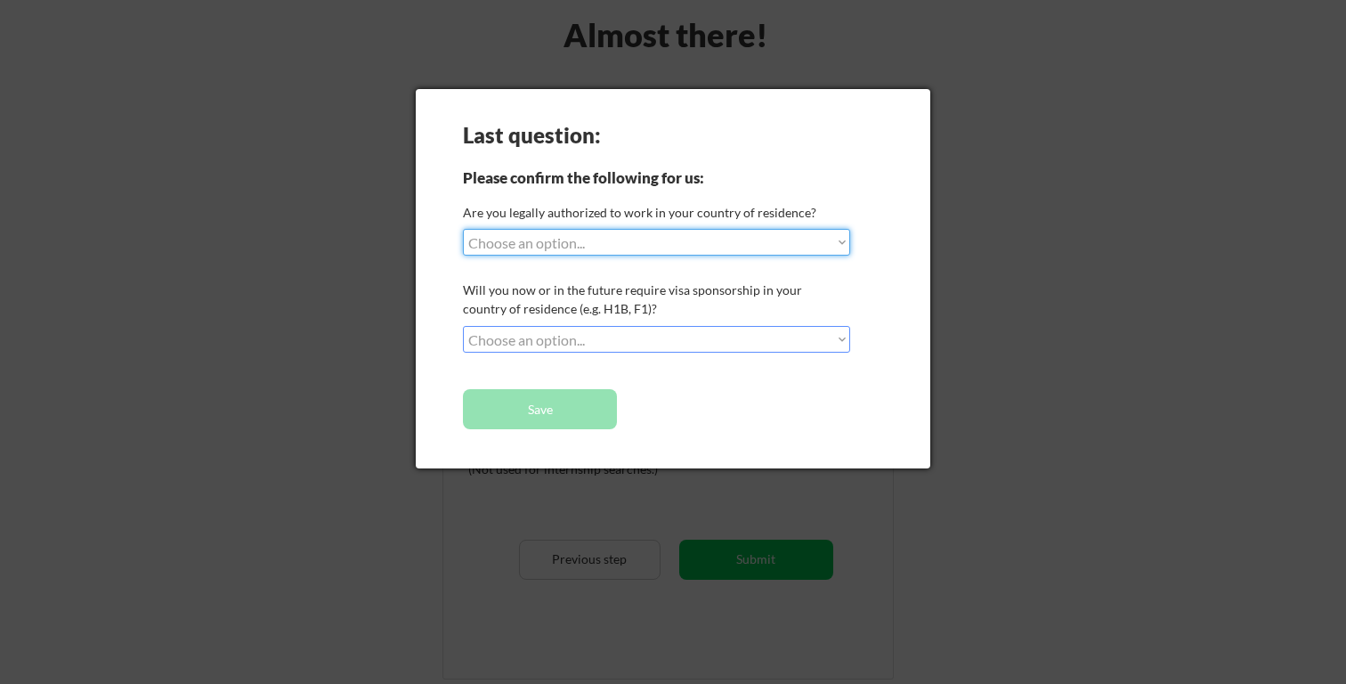
click at [613, 250] on select "Choose an option... Yes, I am a US Citizen Yes, I am a Canadian Citizen Yes, I …" at bounding box center [656, 242] width 387 height 27
select select ""yes__i_am_a_us_citizen""
click at [463, 229] on select "Choose an option... Yes, I am a US Citizen Yes, I am a Canadian Citizen Yes, I …" at bounding box center [656, 242] width 387 height 27
click at [580, 330] on select "Choose an option... No, I will not need sponsorship Yes, I will need sponsorship" at bounding box center [656, 339] width 387 height 27
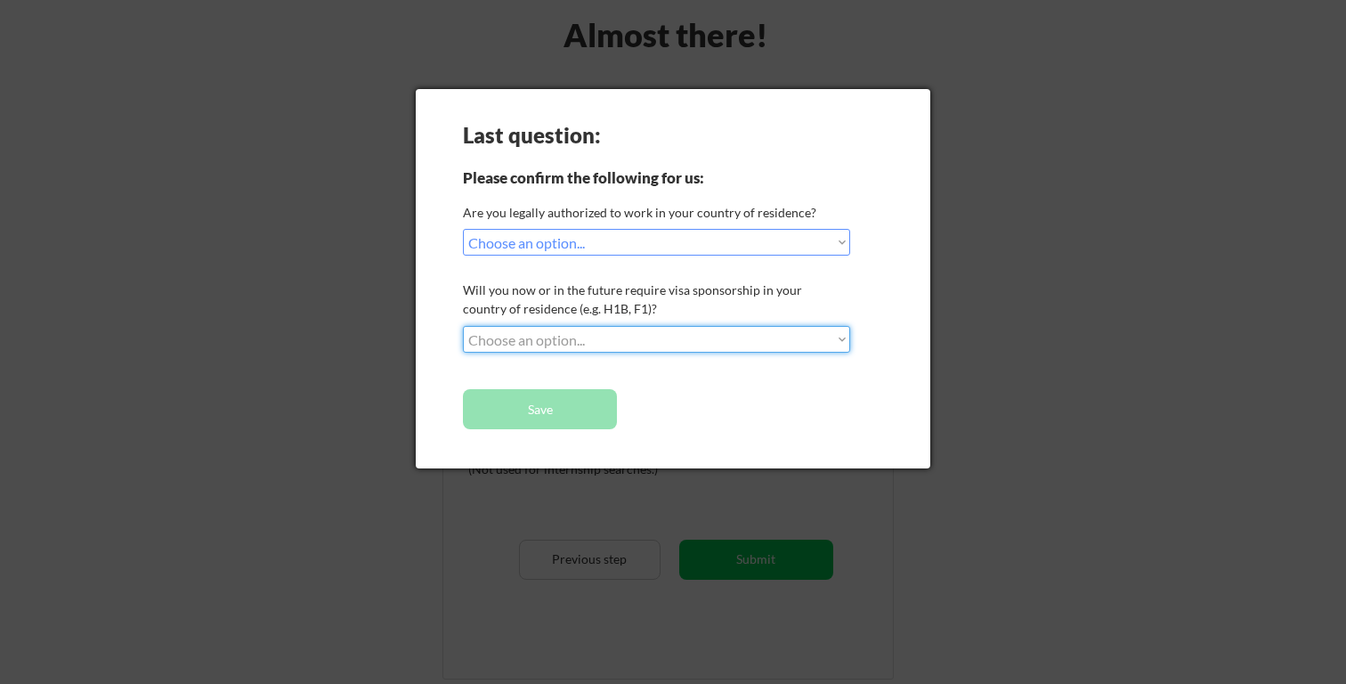
select select ""no__i_will_not_need_sponsorship""
click at [463, 326] on select "Choose an option... No, I will not need sponsorship Yes, I will need sponsorship" at bounding box center [656, 339] width 387 height 27
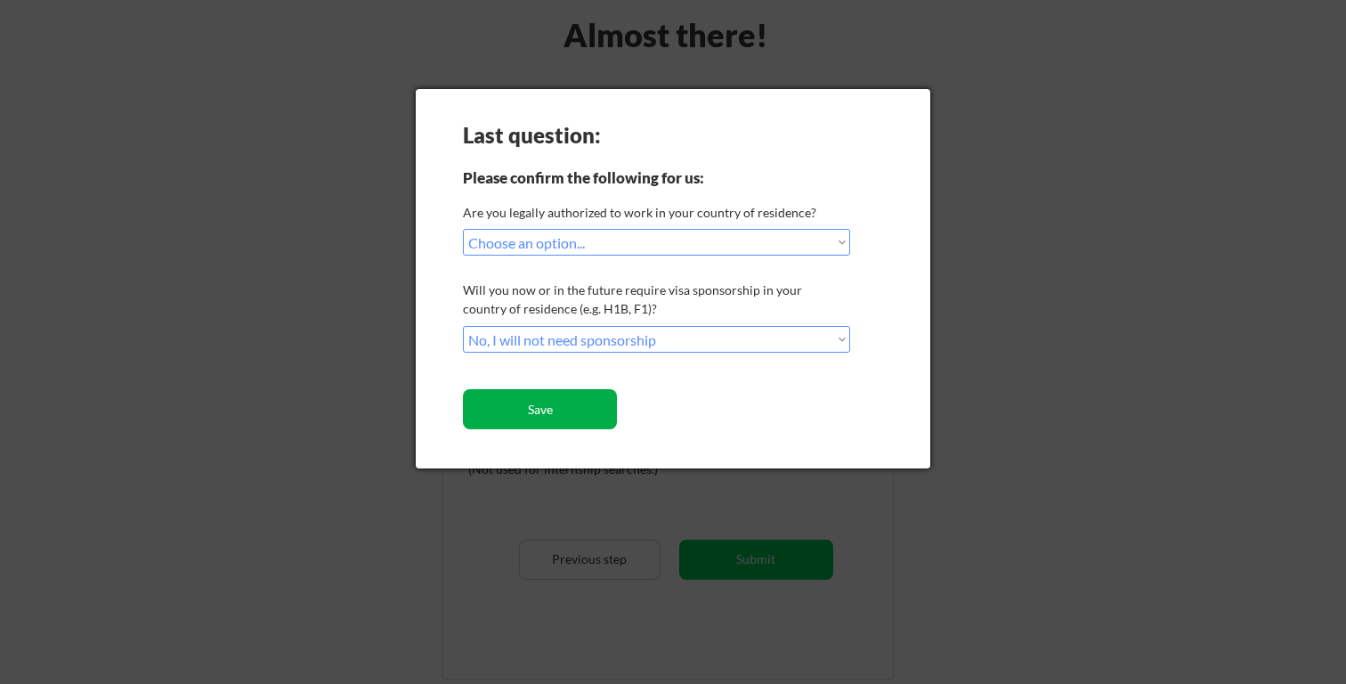
click at [560, 400] on button "Save" at bounding box center [540, 409] width 154 height 40
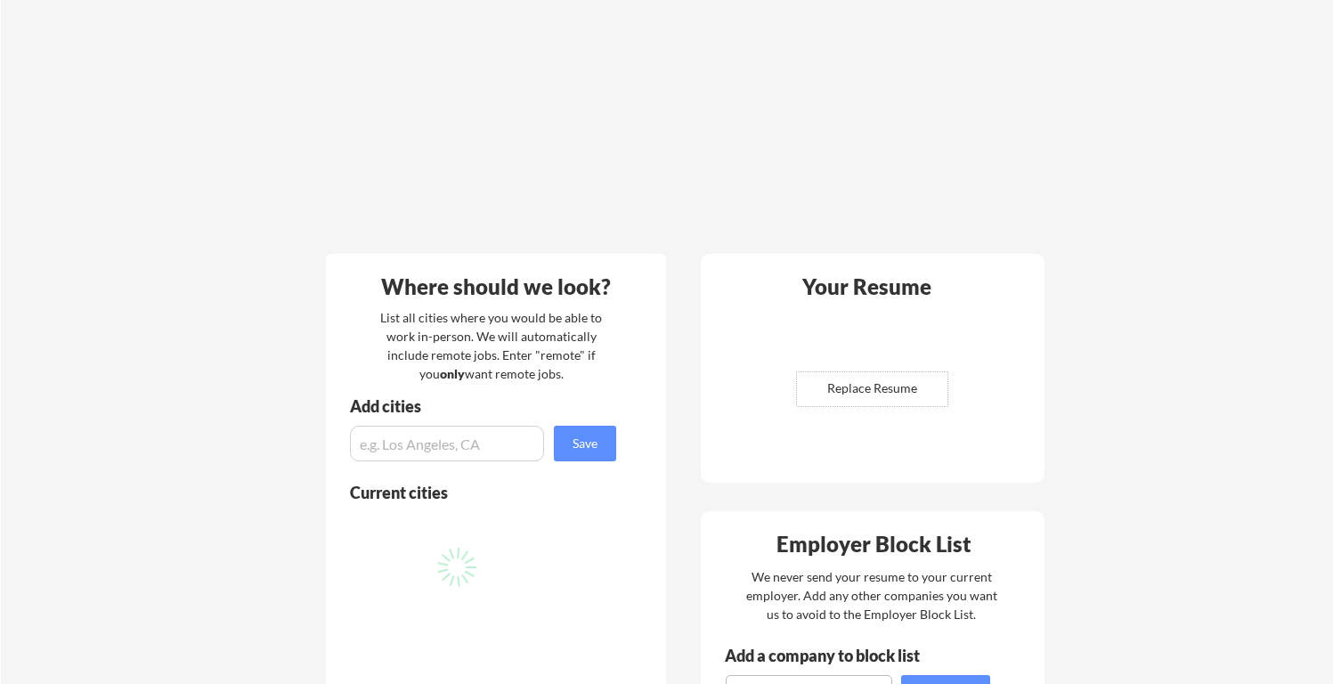
scroll to position [147, 0]
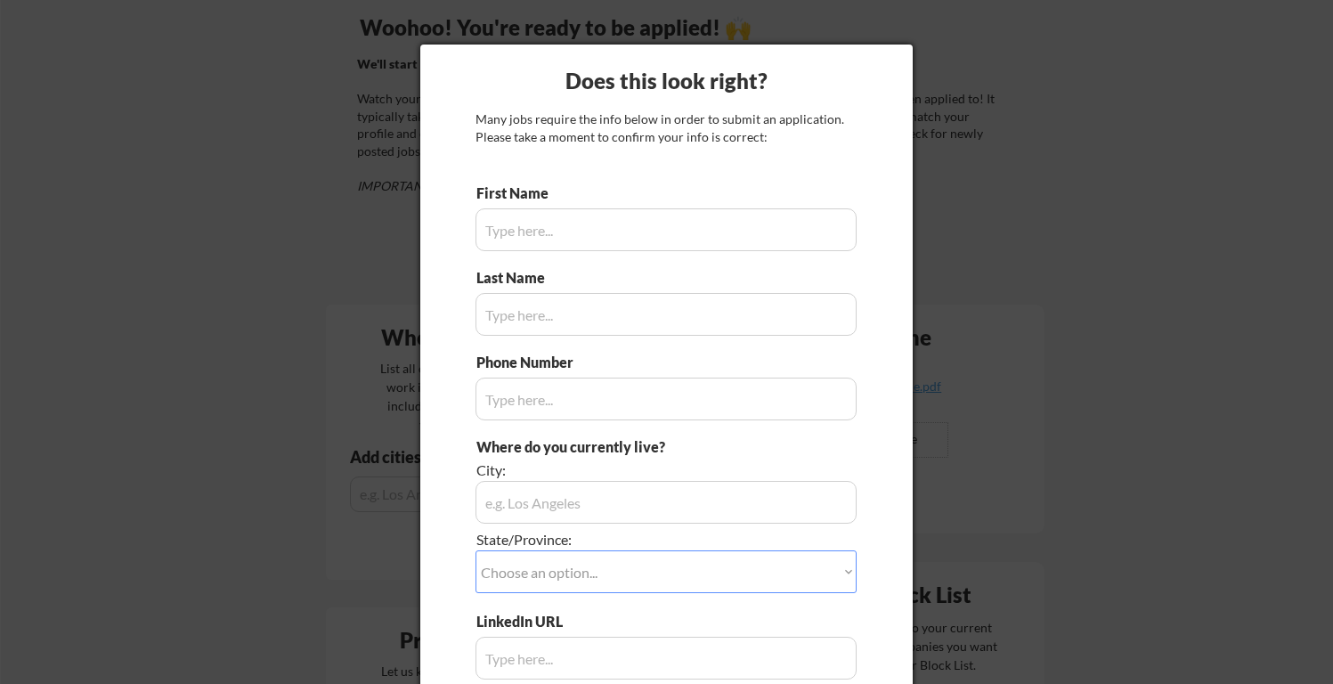
click at [936, 56] on div at bounding box center [666, 342] width 1333 height 684
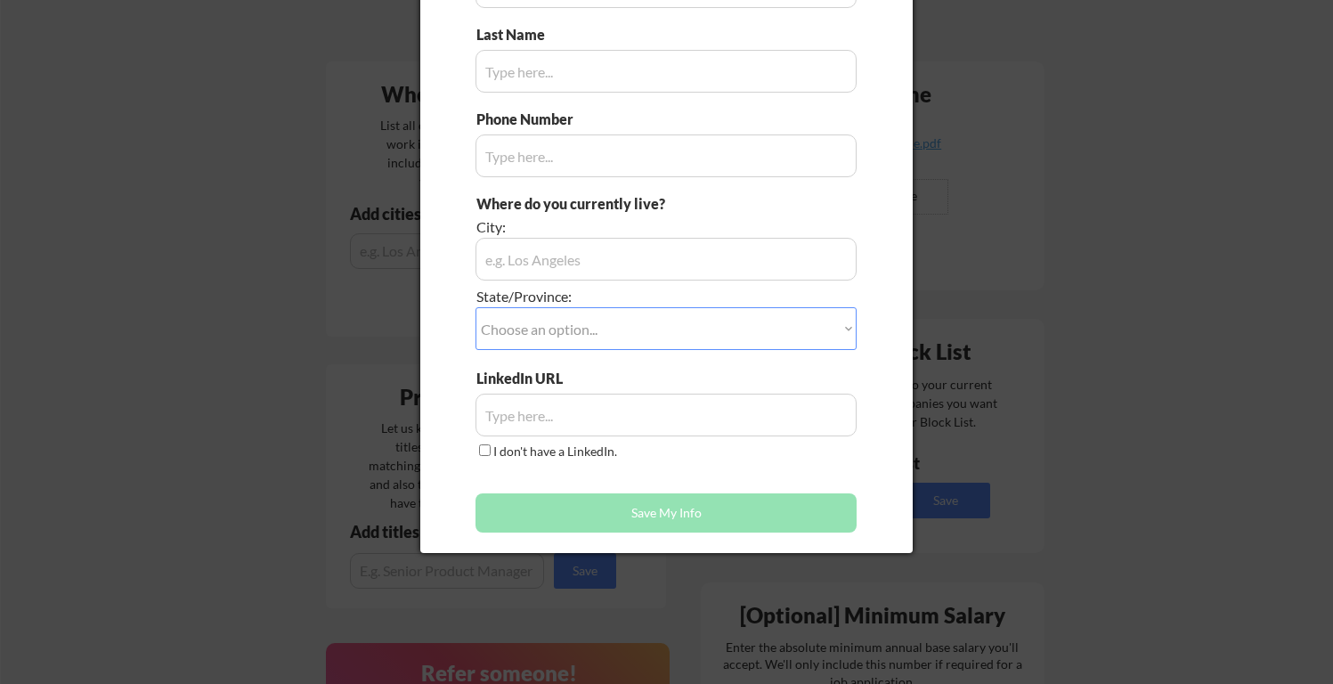
scroll to position [516, 0]
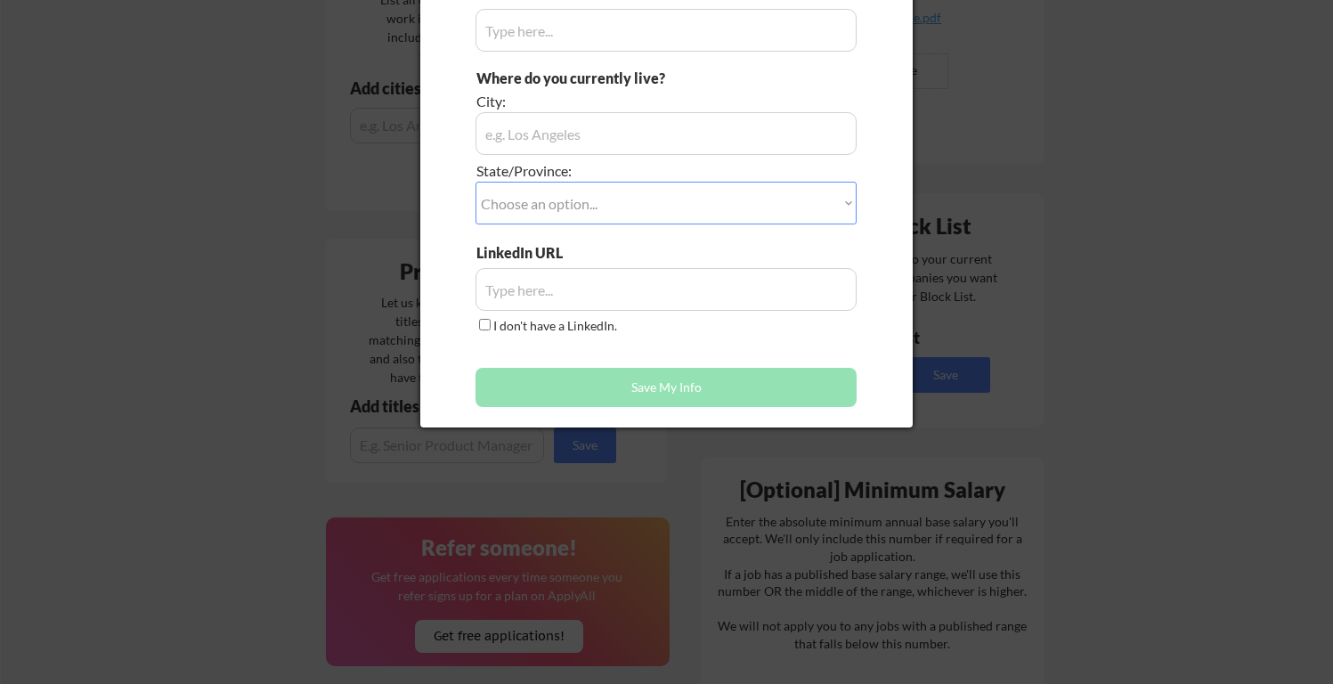
click at [752, 332] on div "LinkedIn URL I don't have a LinkedIn." at bounding box center [665, 289] width 381 height 93
click at [712, 400] on button "Save My Info" at bounding box center [665, 387] width 381 height 39
click at [619, 455] on div at bounding box center [666, 342] width 1333 height 684
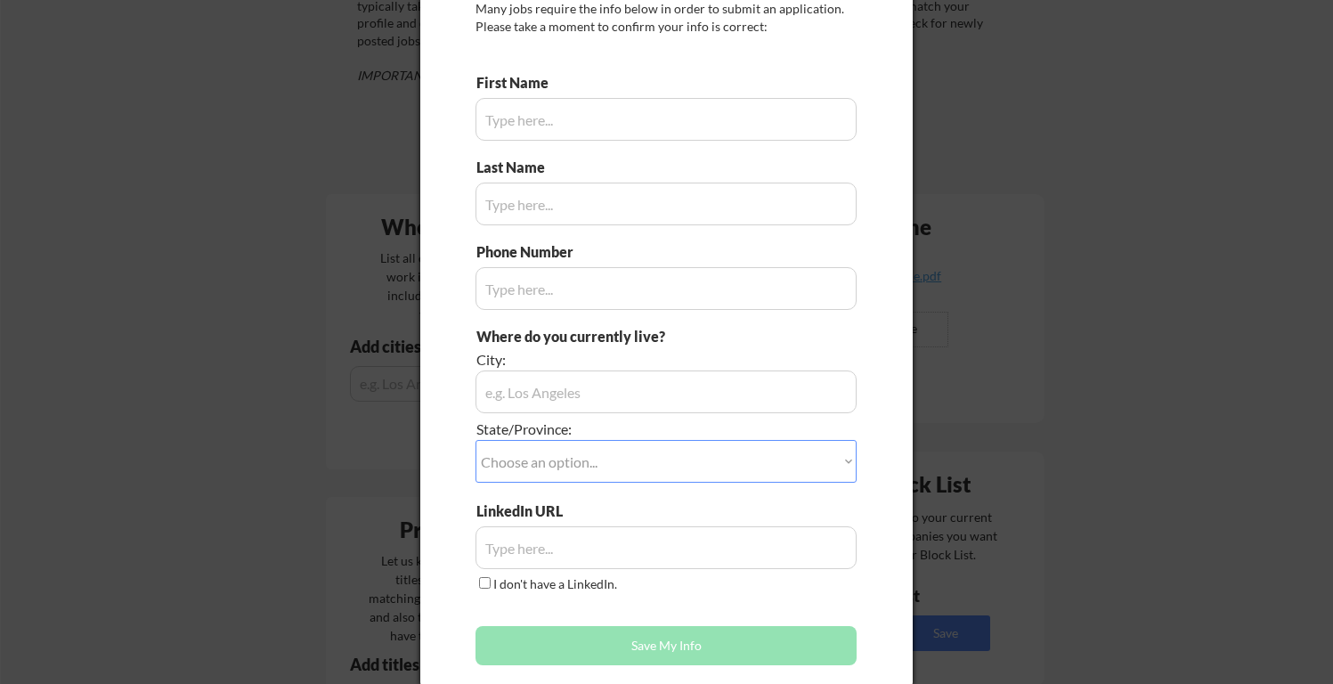
scroll to position [254, 0]
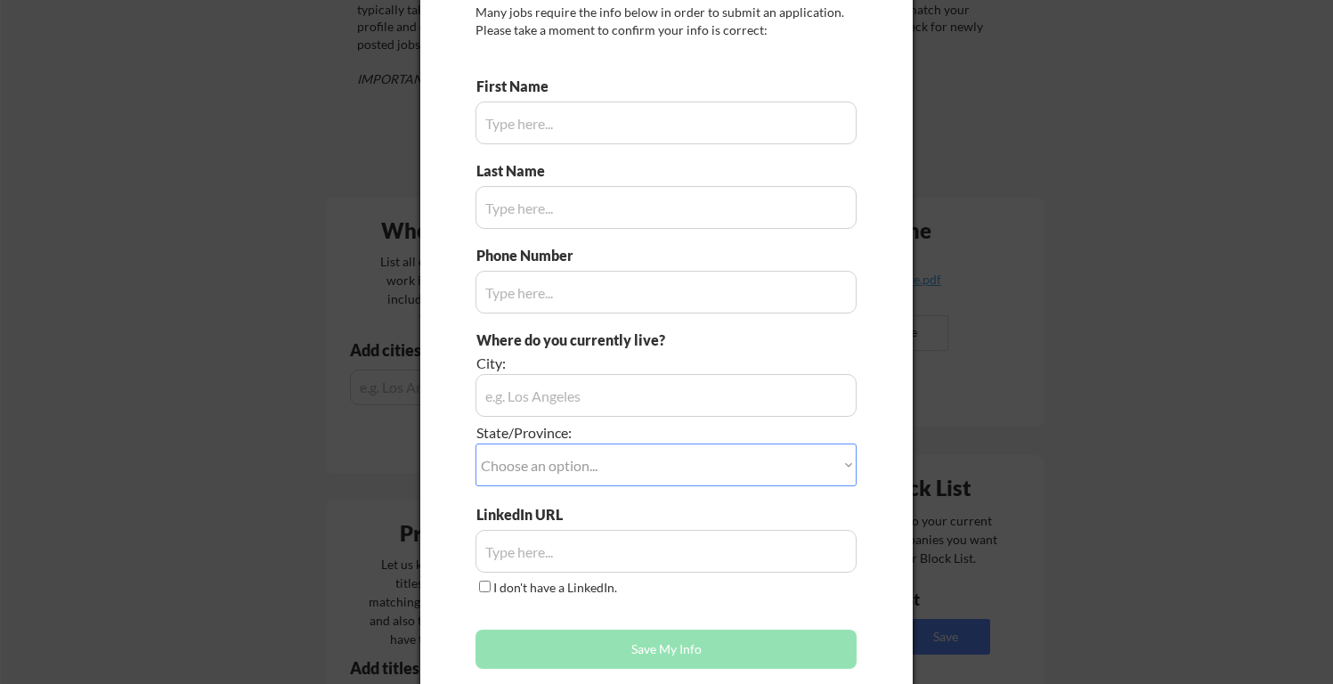
click at [563, 115] on input "input" at bounding box center [665, 123] width 381 height 43
type input "test"
click at [541, 209] on input "input" at bounding box center [665, 207] width 381 height 43
type input "test"
click at [548, 281] on input "input" at bounding box center [665, 292] width 381 height 43
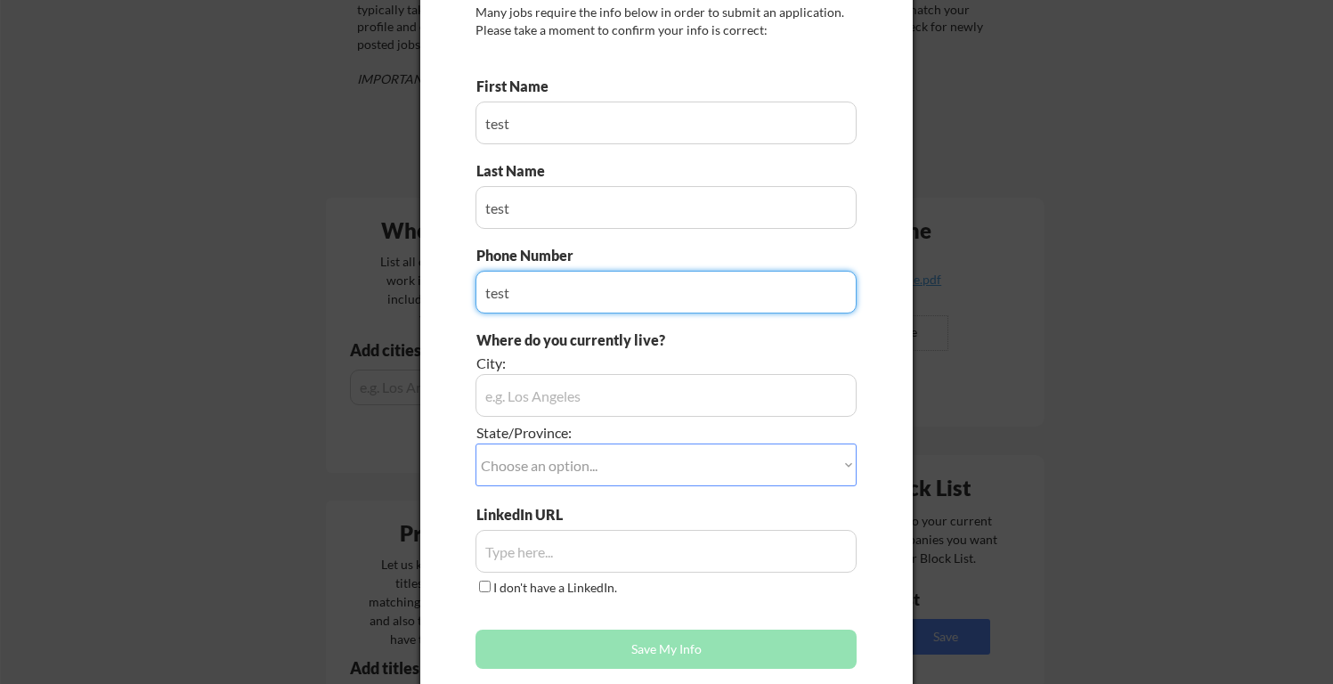
type input "test"
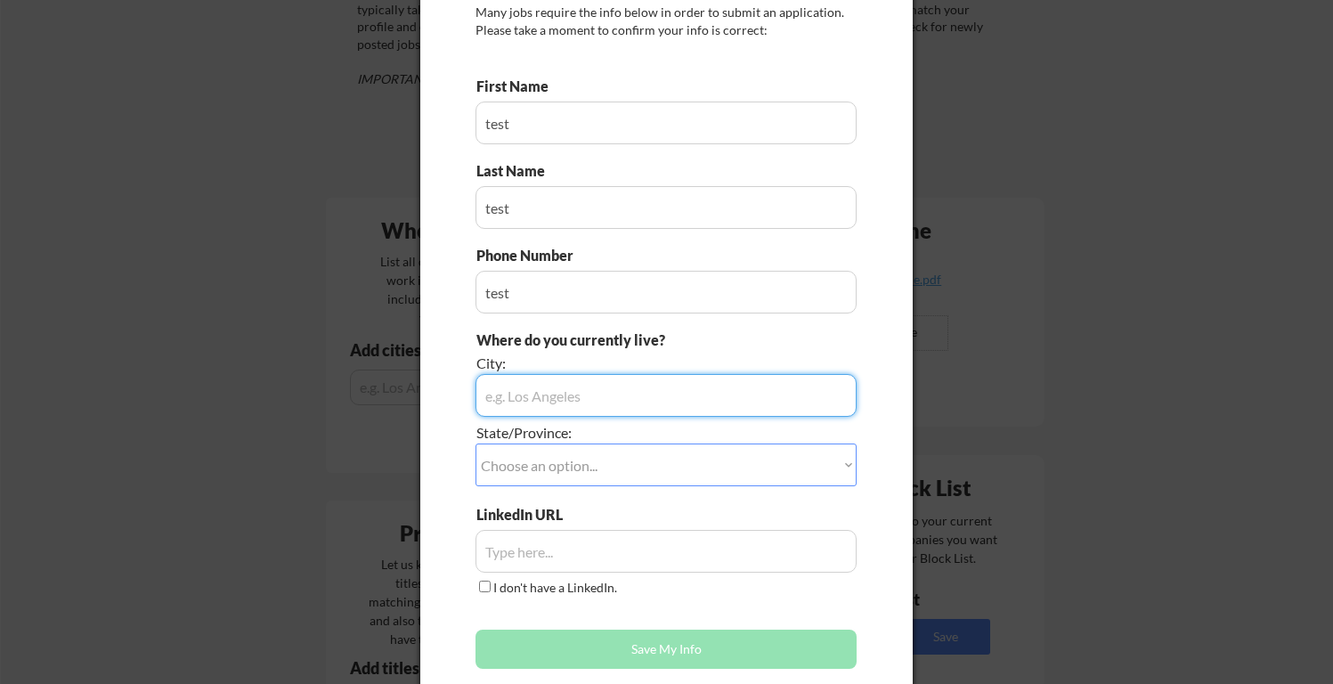
click at [558, 394] on input "input" at bounding box center [665, 395] width 381 height 43
type input "test"
click at [560, 597] on div "I don't have a LinkedIn." at bounding box center [548, 588] width 146 height 20
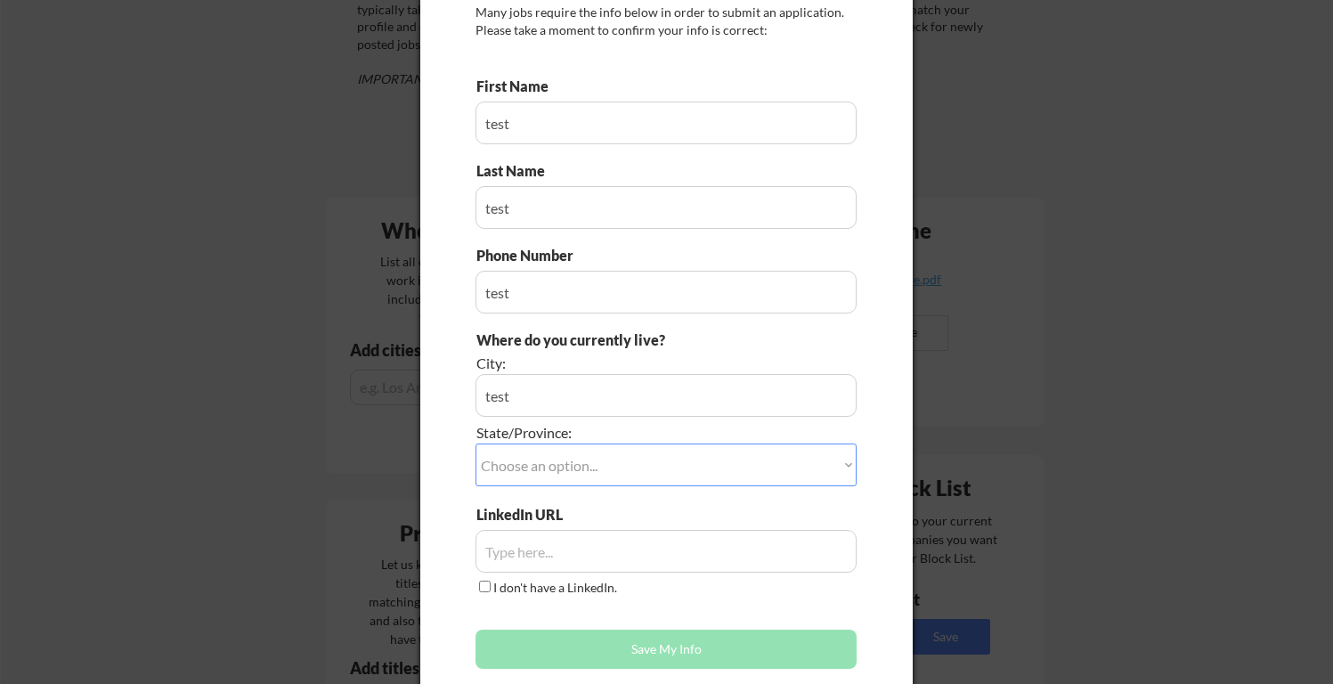
click at [557, 587] on label "I don't have a LinkedIn." at bounding box center [555, 587] width 124 height 15
click at [491, 587] on input "I don't have a LinkedIn." at bounding box center [485, 587] width 12 height 12
checkbox input "true"
click at [574, 640] on button "Save My Info" at bounding box center [665, 649] width 381 height 39
click at [584, 467] on select "Choose an option... Other/Not Applicable Alabama Alaska Alberta Arizona Arkansa…" at bounding box center [665, 464] width 381 height 43
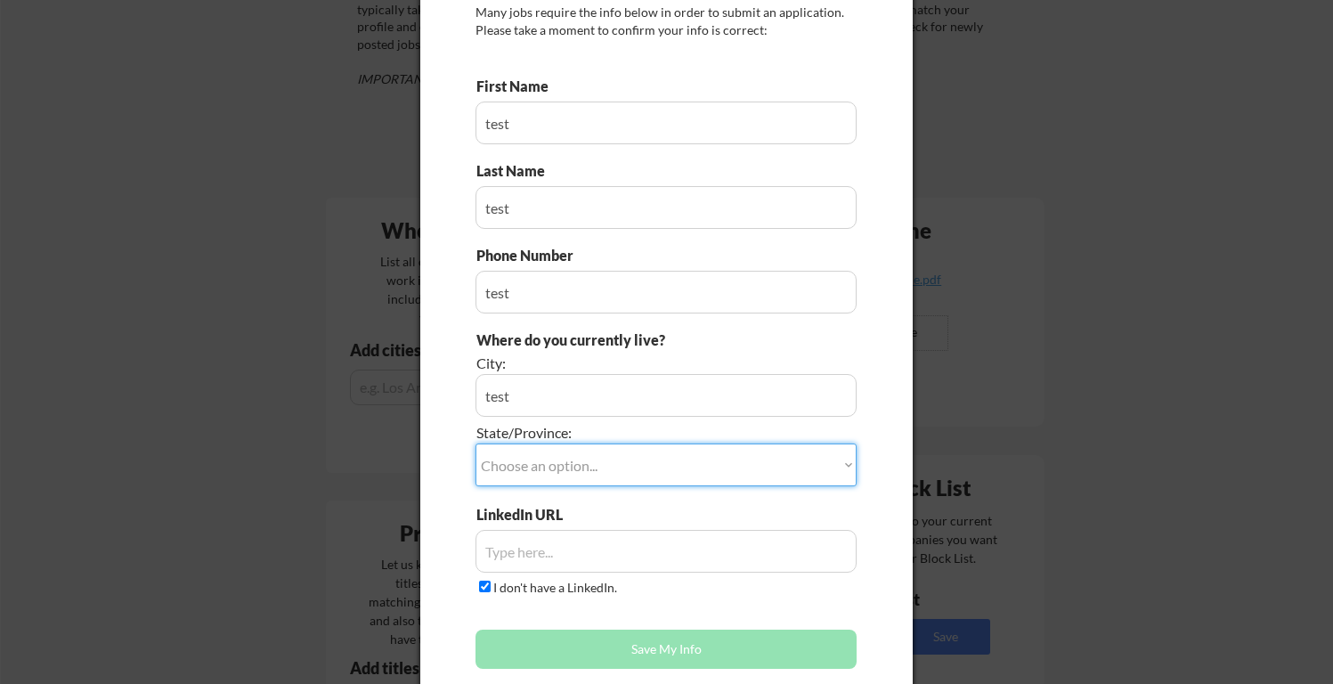
select select ""Other/Not Applicable""
click at [475, 443] on select "Choose an option... Other/Not Applicable Alabama Alaska Alberta Arizona Arkansa…" at bounding box center [665, 464] width 381 height 43
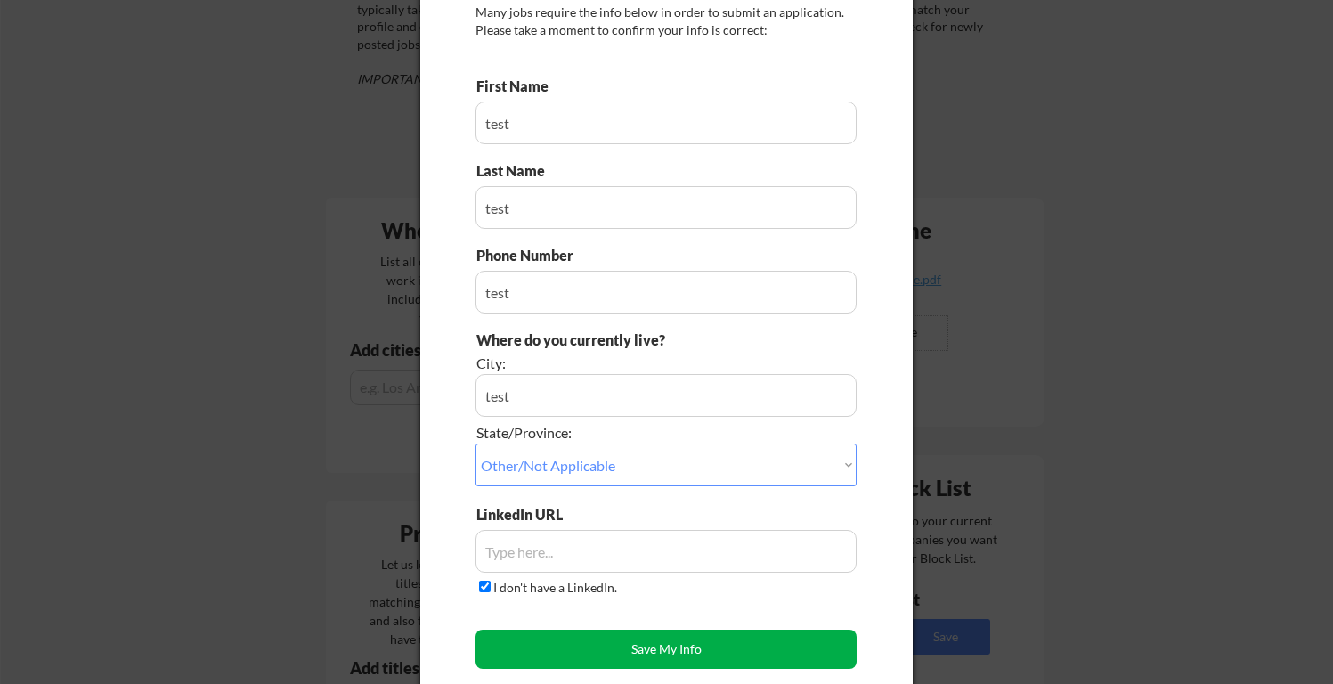
click at [618, 650] on button "Save My Info" at bounding box center [665, 649] width 381 height 39
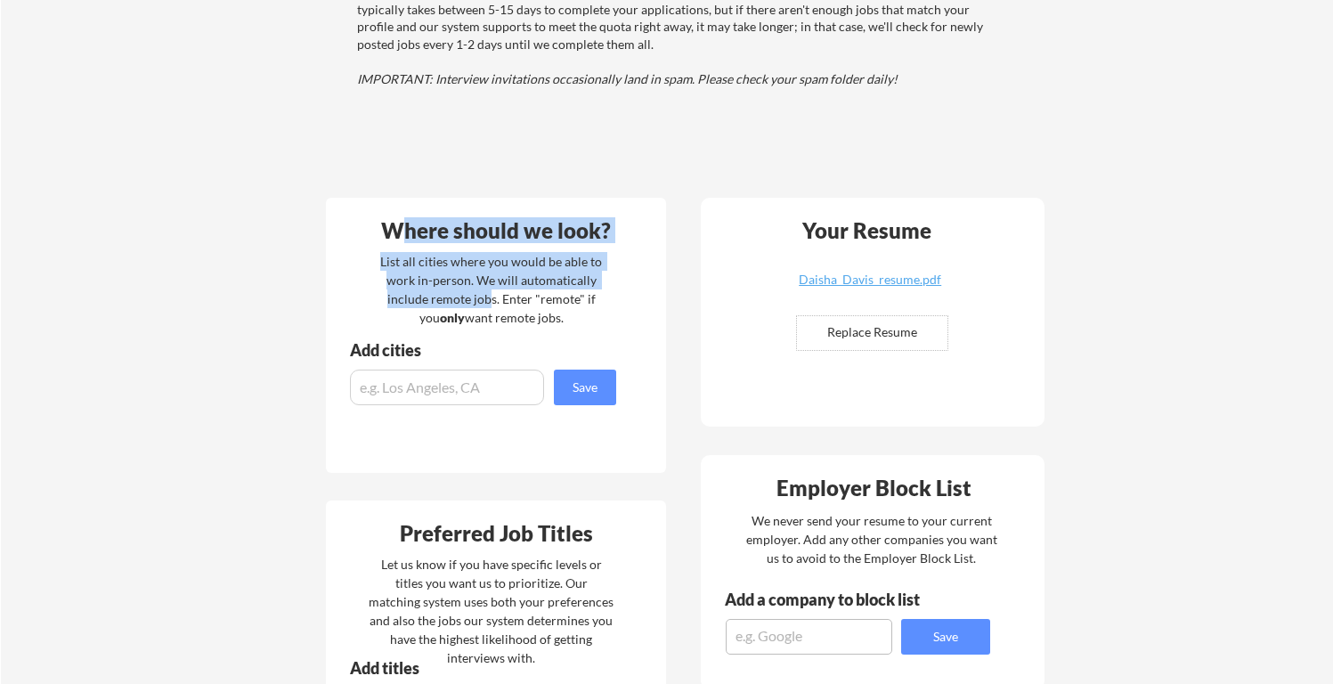
drag, startPoint x: 406, startPoint y: 230, endPoint x: 477, endPoint y: 297, distance: 98.3
click at [477, 297] on div "Where should we look? List all cities where you would be able to work in-person…" at bounding box center [496, 335] width 340 height 275
click at [477, 297] on div "List all cities where you would be able to work in-person. We will automaticall…" at bounding box center [491, 289] width 245 height 75
